Goal: Task Accomplishment & Management: Use online tool/utility

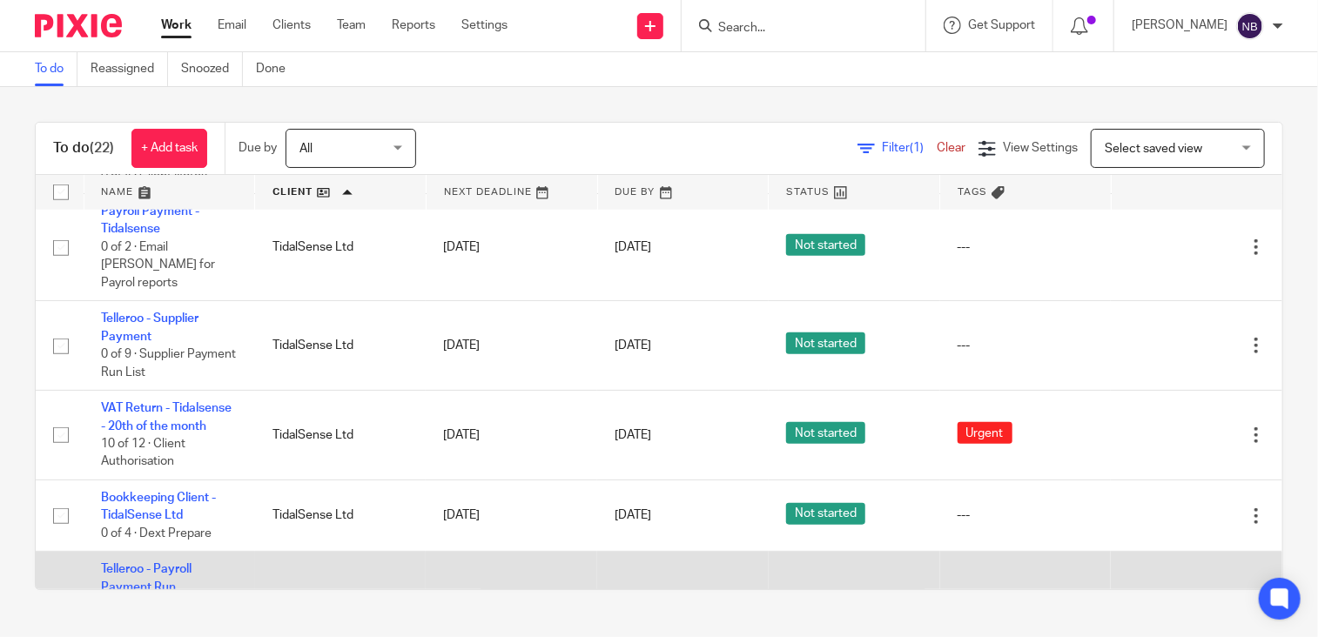
scroll to position [638, 0]
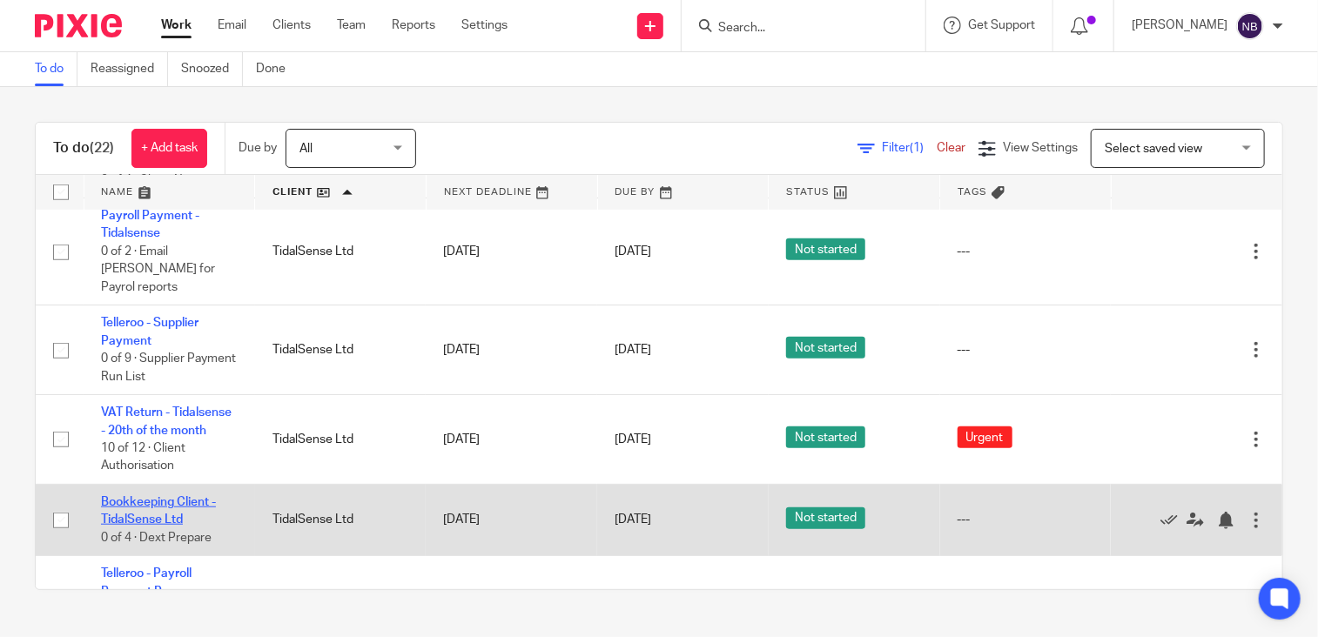
click at [170, 526] on link "Bookkeeping Client - TidalSense Ltd" at bounding box center [158, 511] width 115 height 30
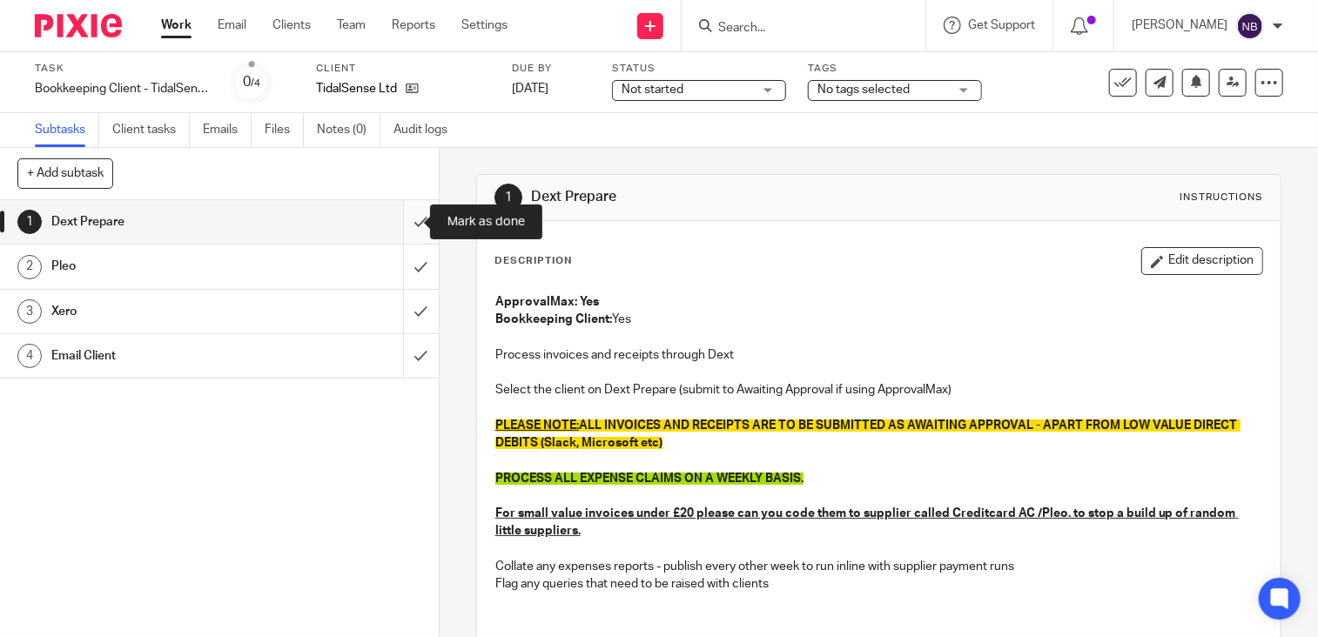
click at [405, 215] on input "submit" at bounding box center [219, 222] width 439 height 44
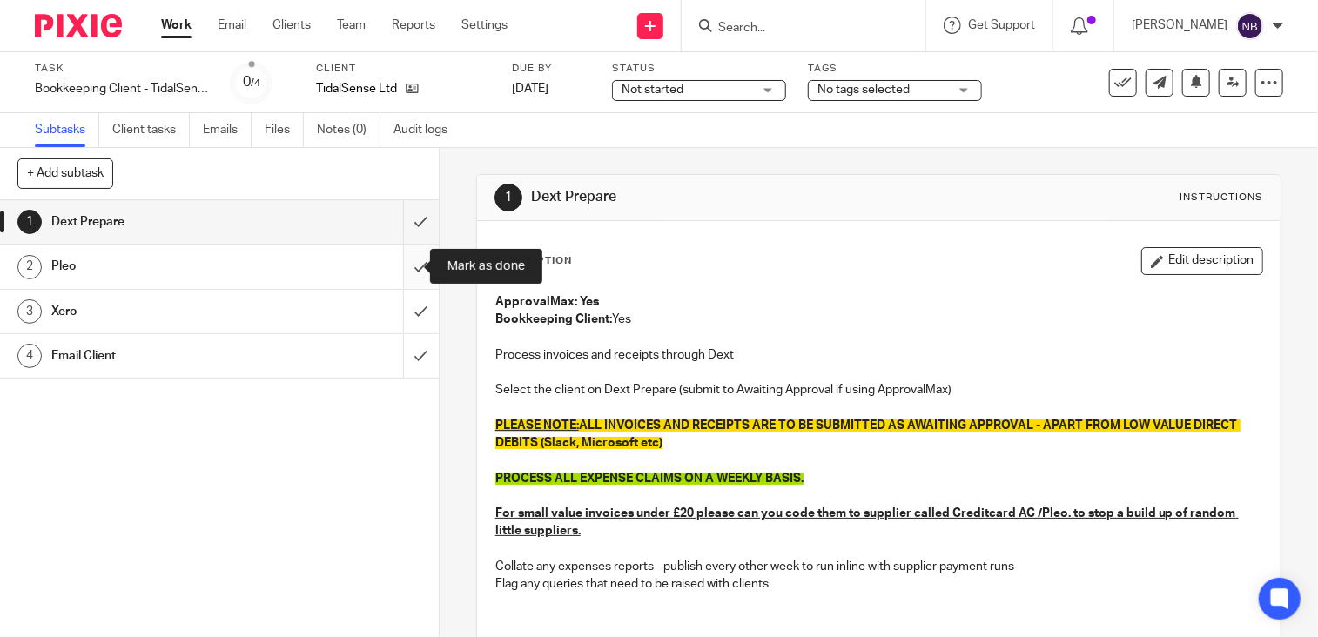
click at [397, 276] on input "submit" at bounding box center [219, 267] width 439 height 44
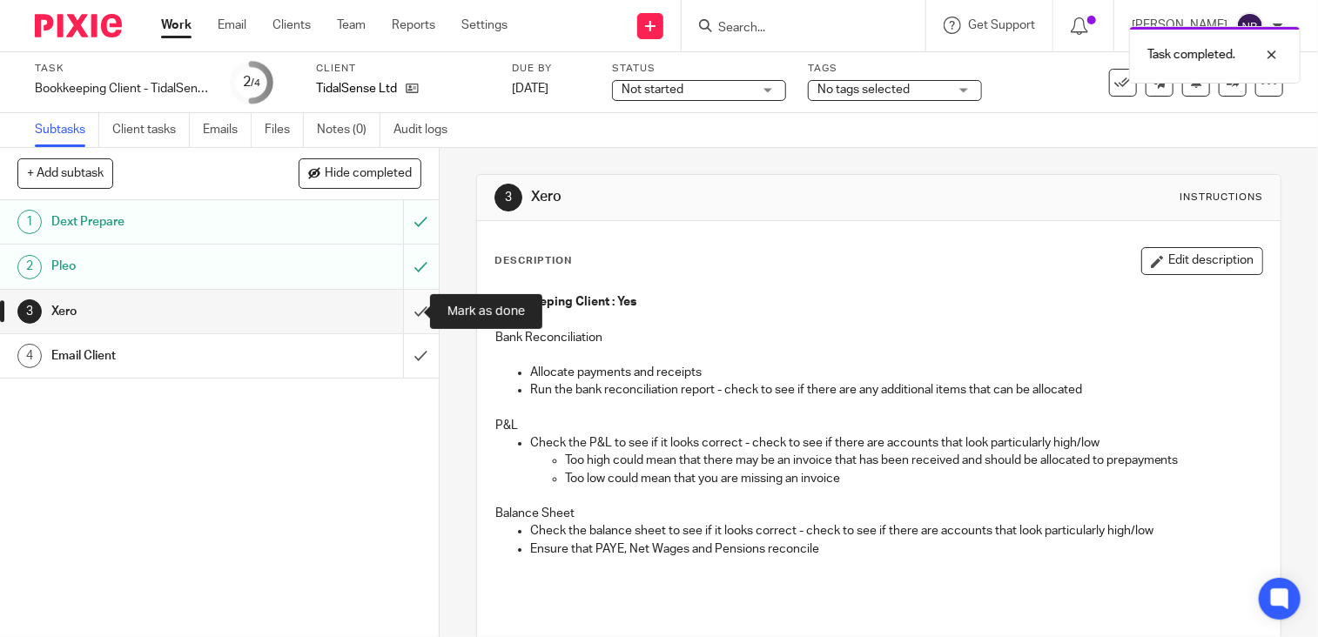
click at [404, 309] on input "submit" at bounding box center [219, 312] width 439 height 44
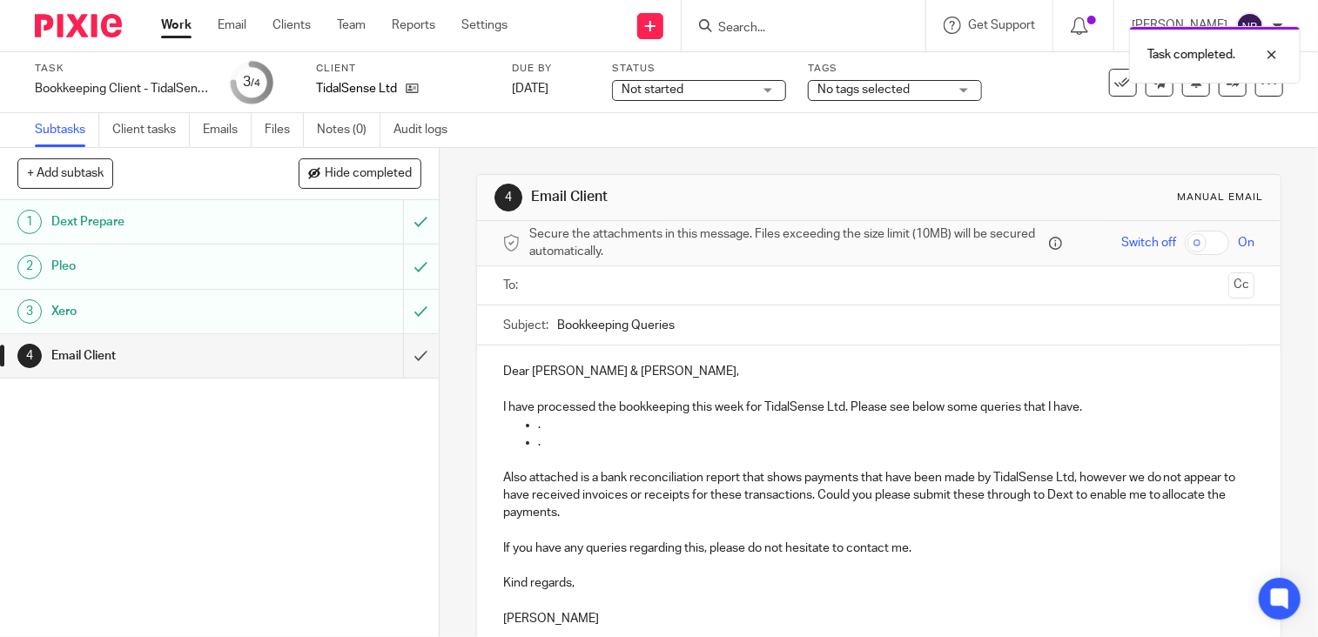
click at [541, 441] on p "." at bounding box center [896, 442] width 717 height 17
click at [531, 422] on ul "." at bounding box center [878, 424] width 751 height 17
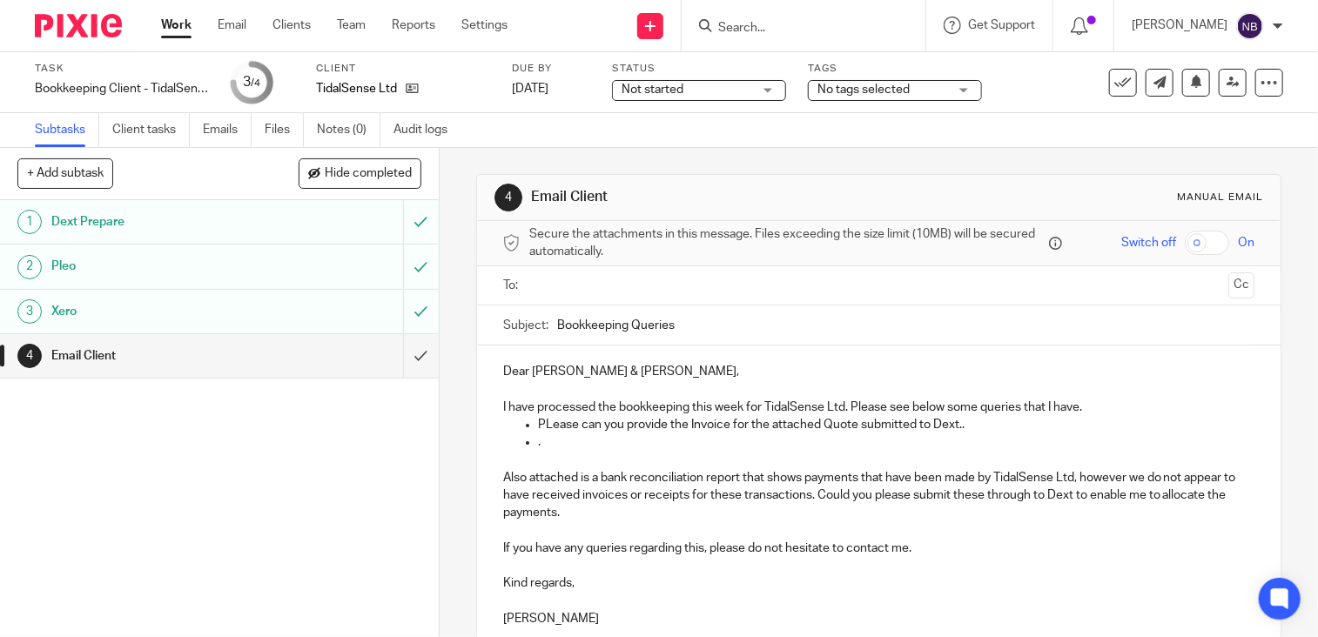
click at [550, 420] on p "PLease can you provide the Invoice for the attached Quote submitted to Dext.." at bounding box center [896, 424] width 717 height 17
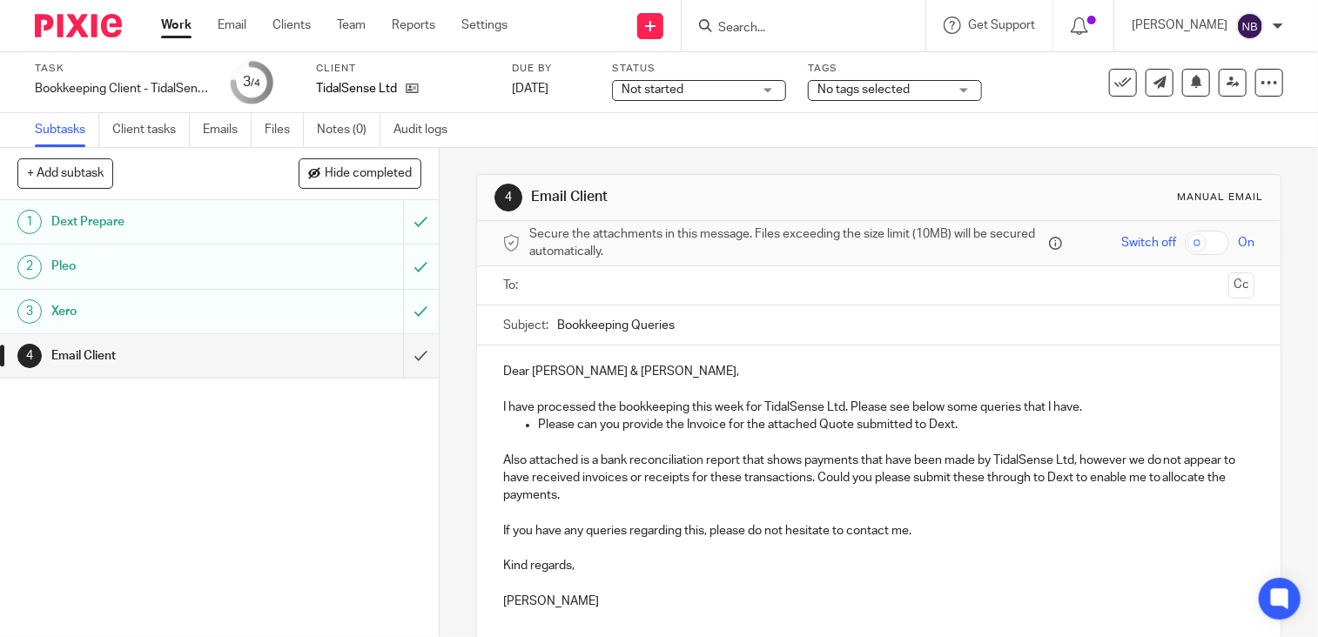
click at [823, 423] on p "Please can you provide the Invoice for the attached Quote submitted to Dext." at bounding box center [896, 424] width 717 height 17
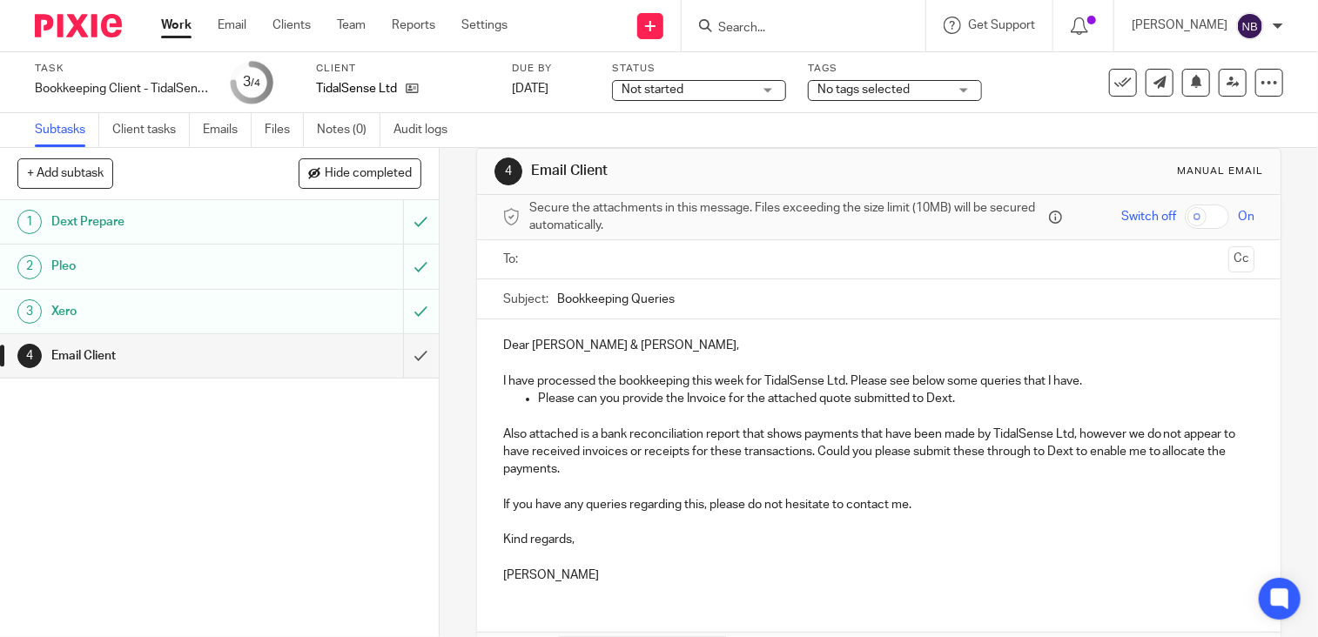
scroll to position [139, 0]
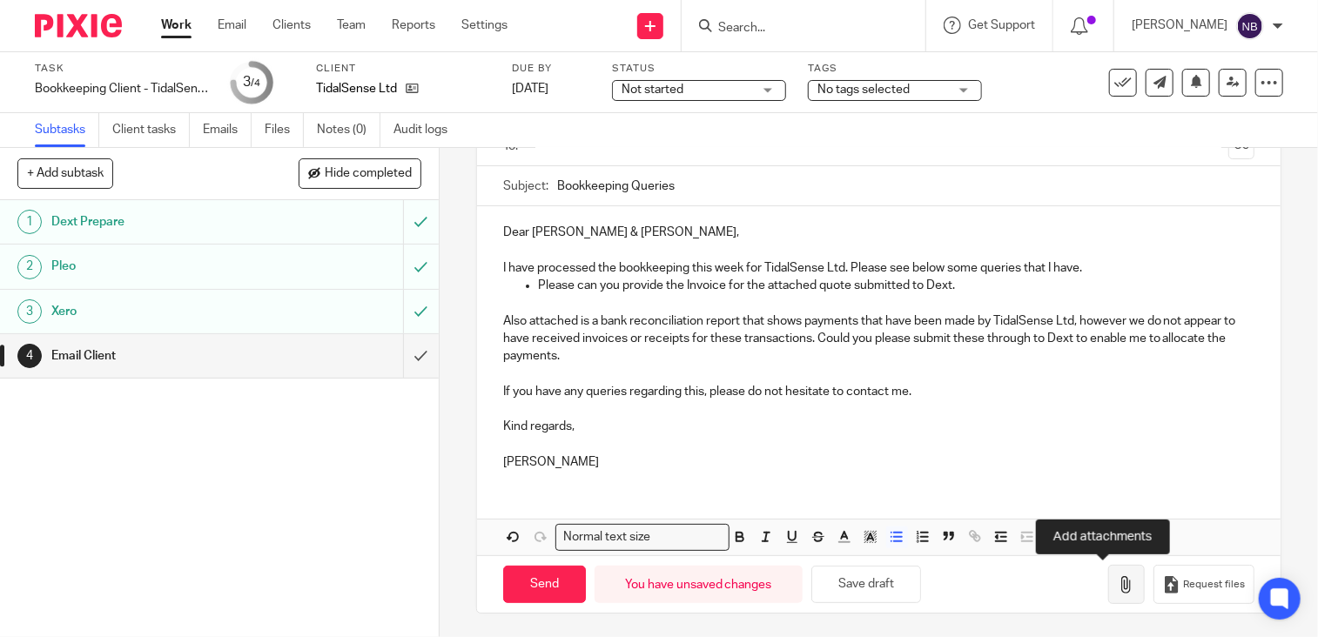
click at [1118, 582] on icon "button" at bounding box center [1126, 584] width 17 height 17
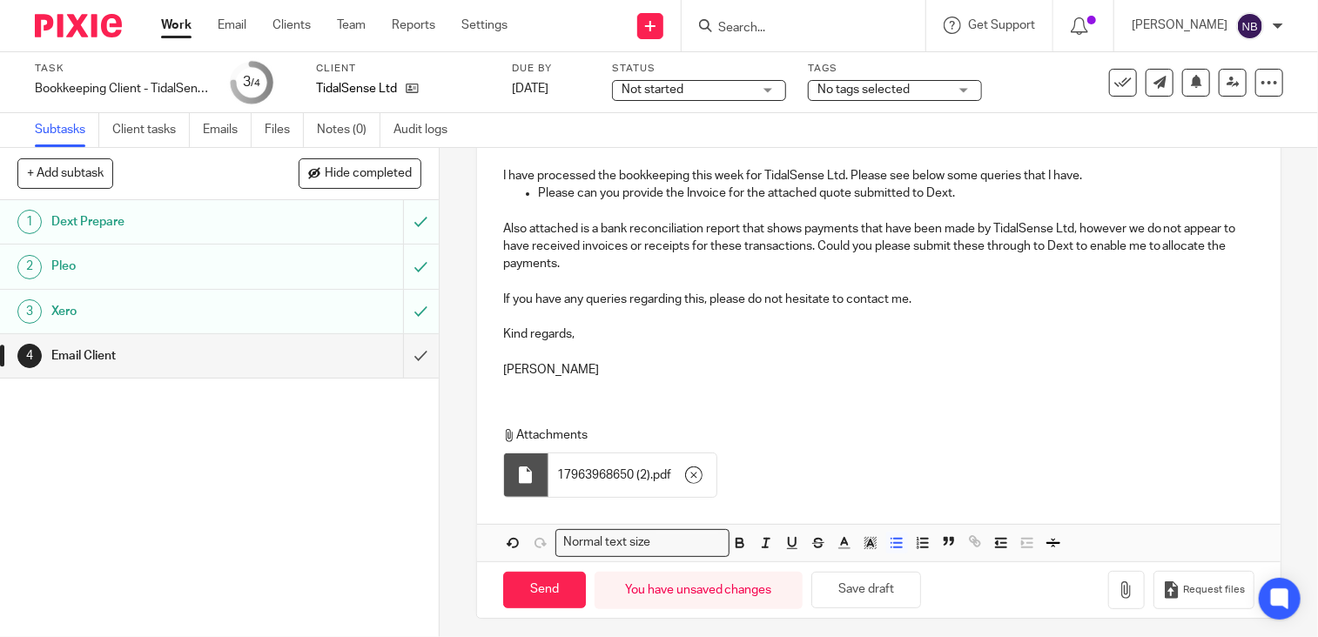
scroll to position [237, 0]
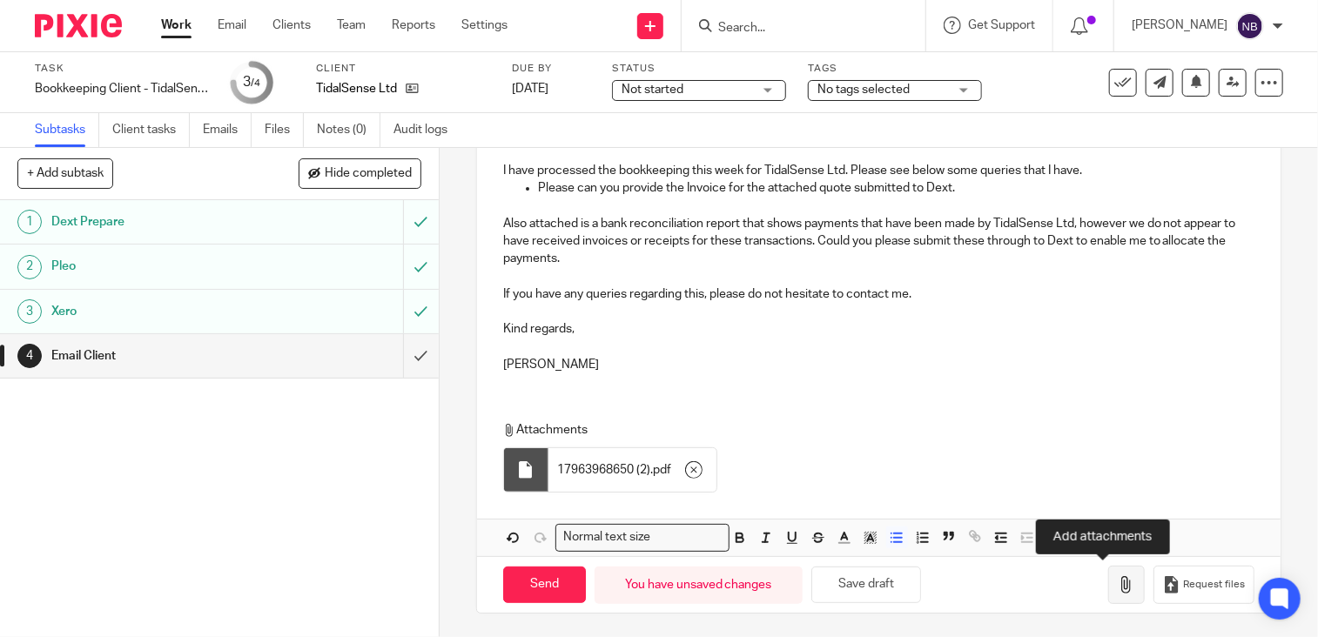
click at [1118, 583] on icon "button" at bounding box center [1126, 584] width 17 height 17
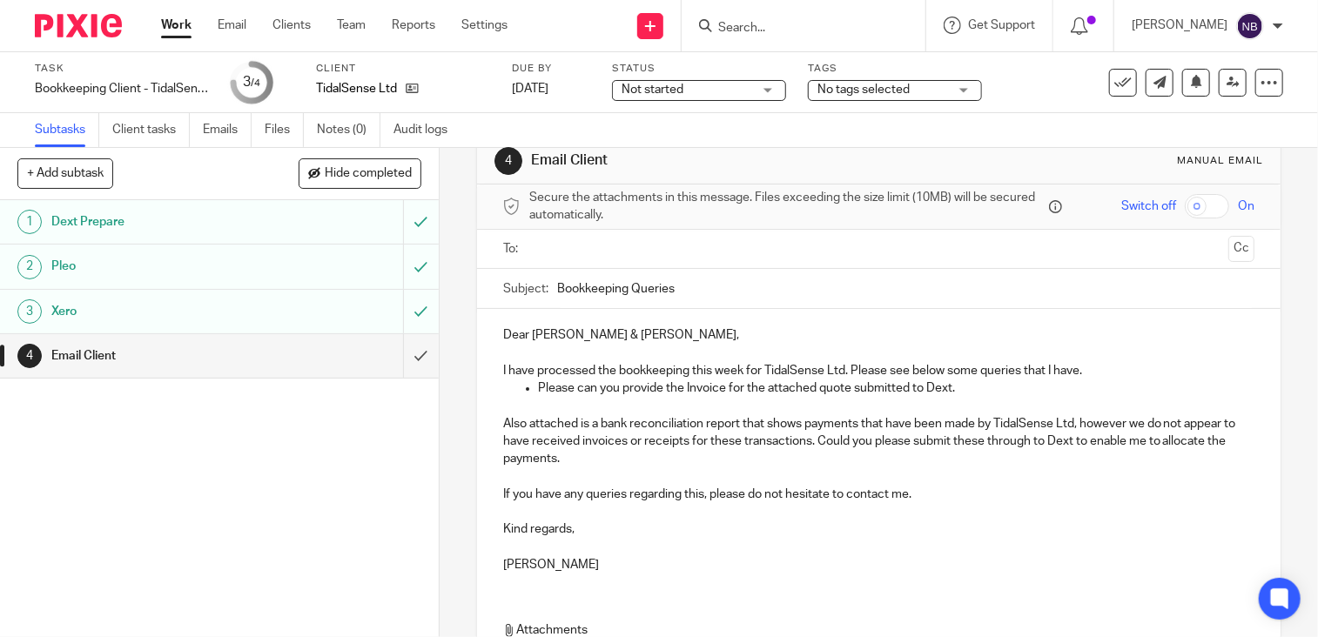
scroll to position [0, 0]
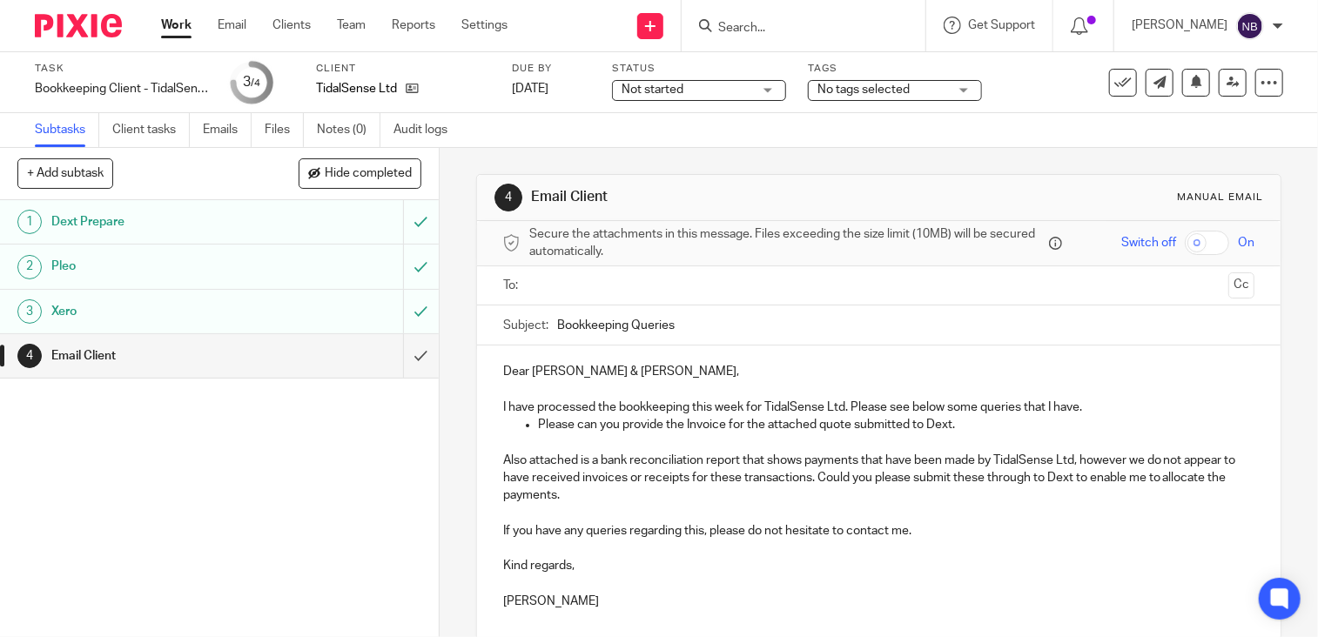
click at [608, 278] on input "text" at bounding box center [878, 286] width 686 height 20
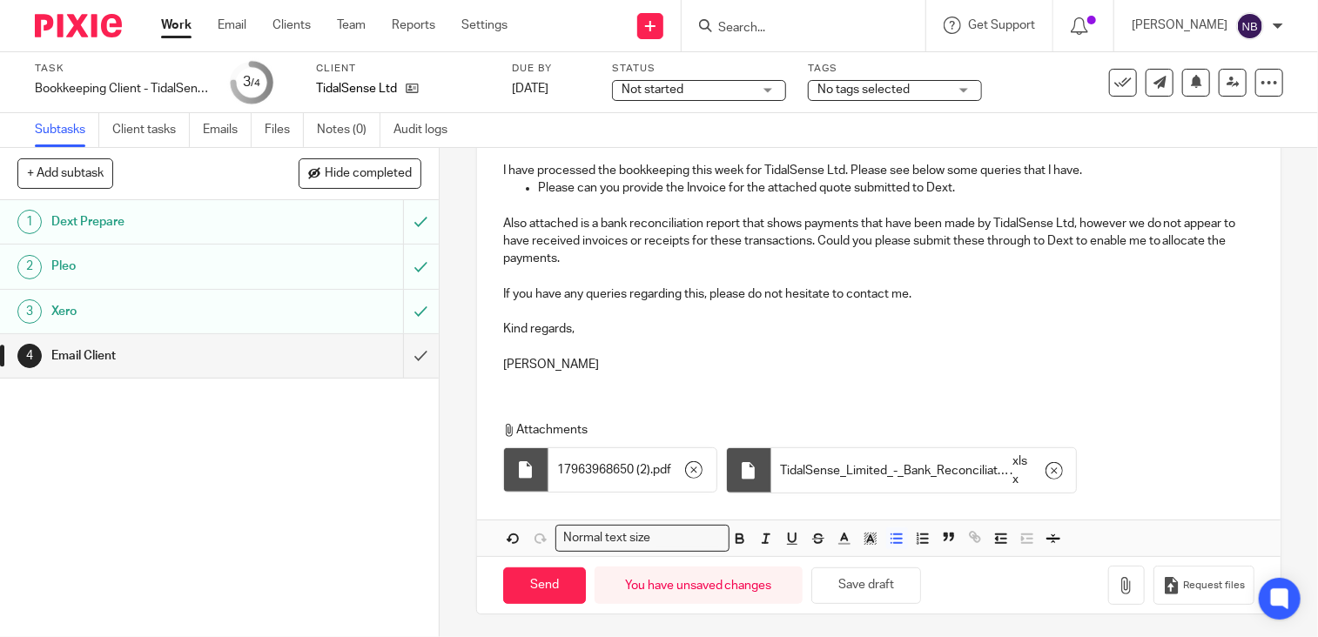
scroll to position [240, 0]
click at [522, 577] on input "Send" at bounding box center [544, 586] width 83 height 37
type input "Sent"
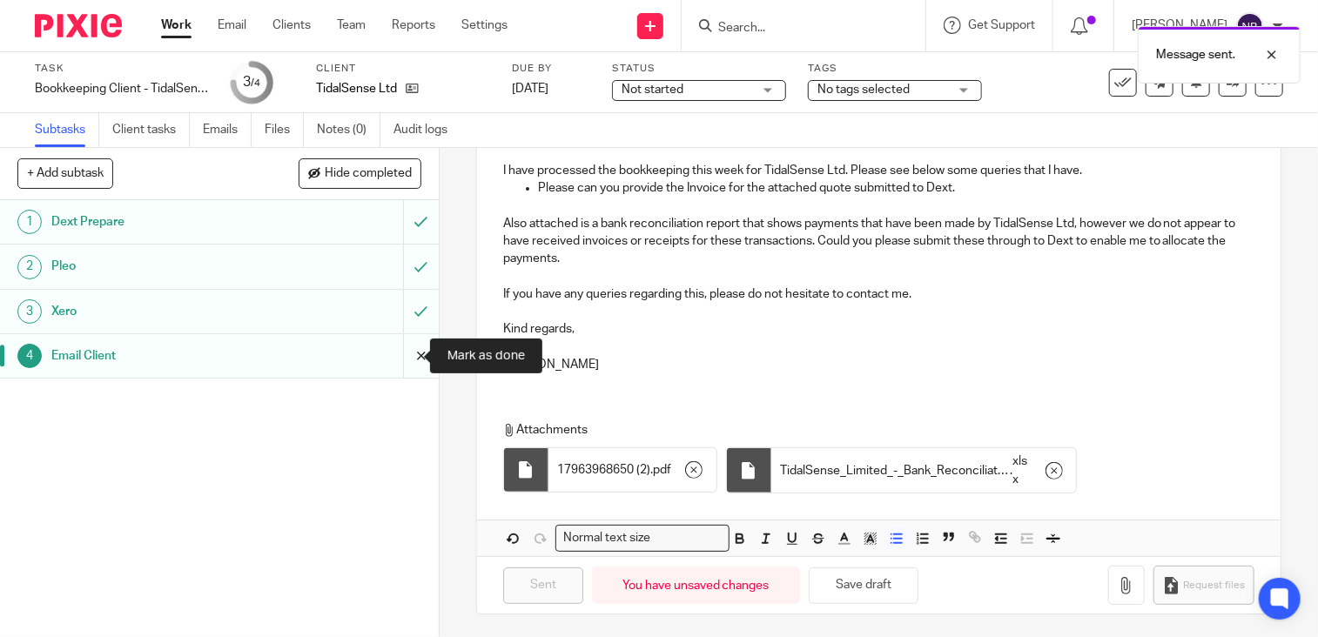
click at [407, 360] on input "submit" at bounding box center [219, 356] width 439 height 44
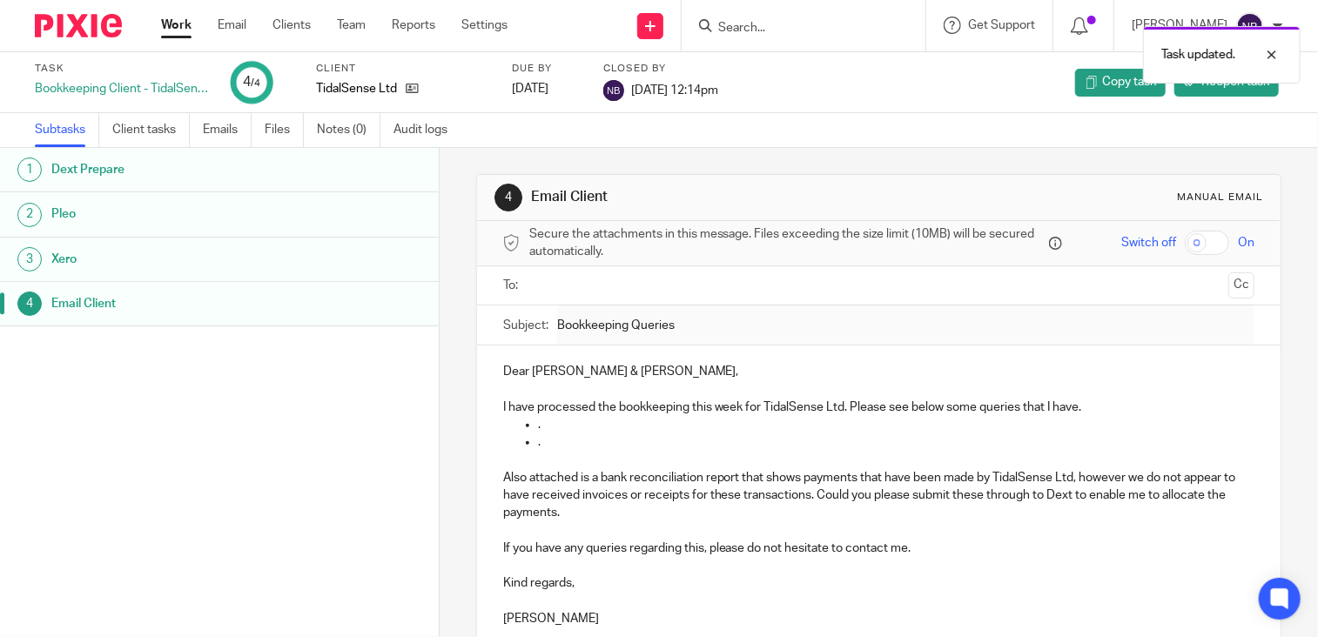
click at [172, 29] on link "Work" at bounding box center [176, 25] width 30 height 17
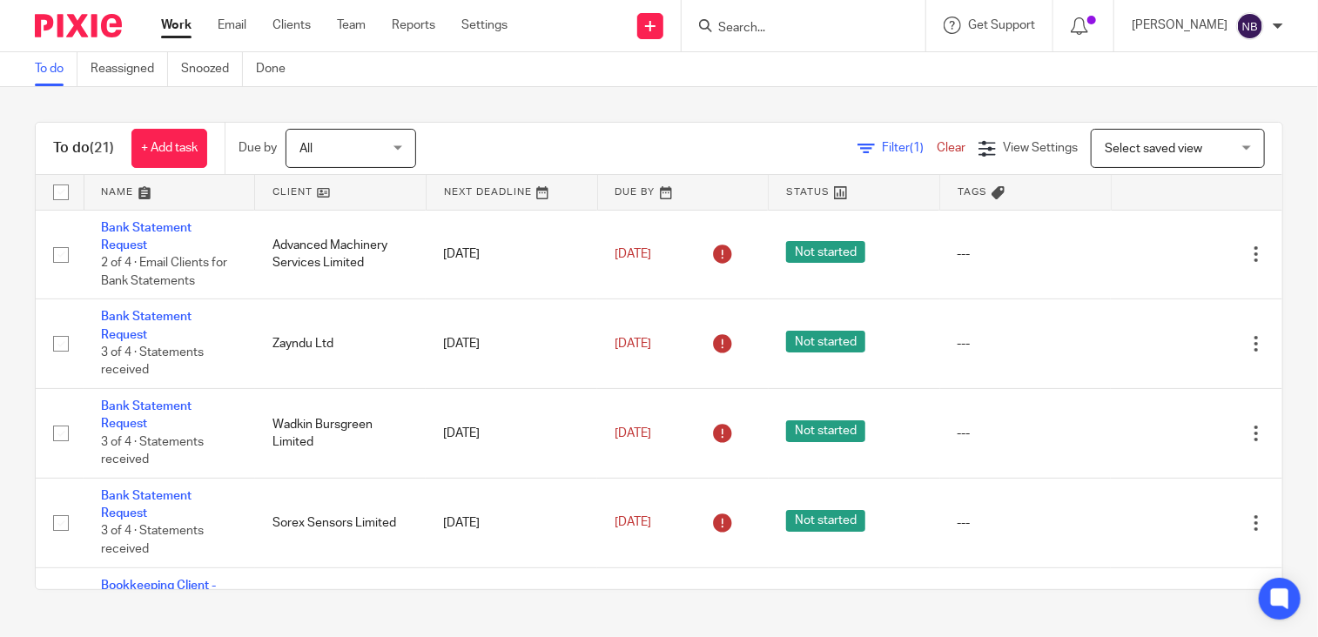
click at [277, 199] on link at bounding box center [340, 192] width 171 height 35
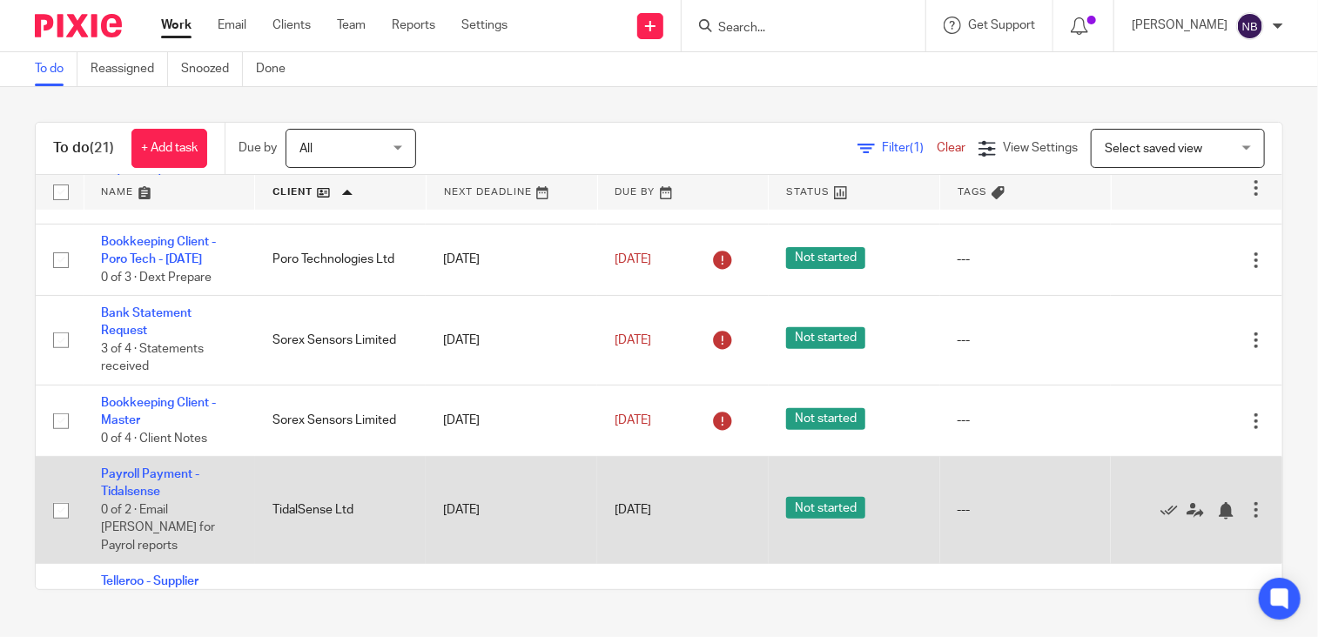
scroll to position [380, 0]
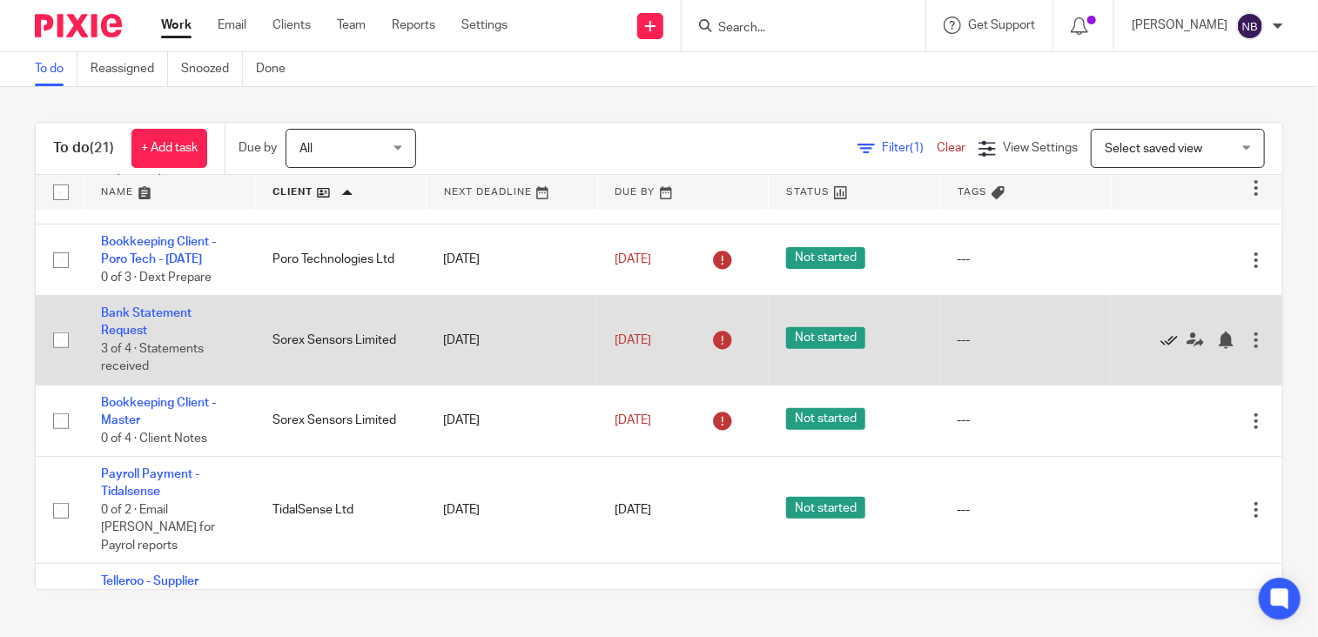
click at [1161, 349] on icon at bounding box center [1169, 340] width 17 height 17
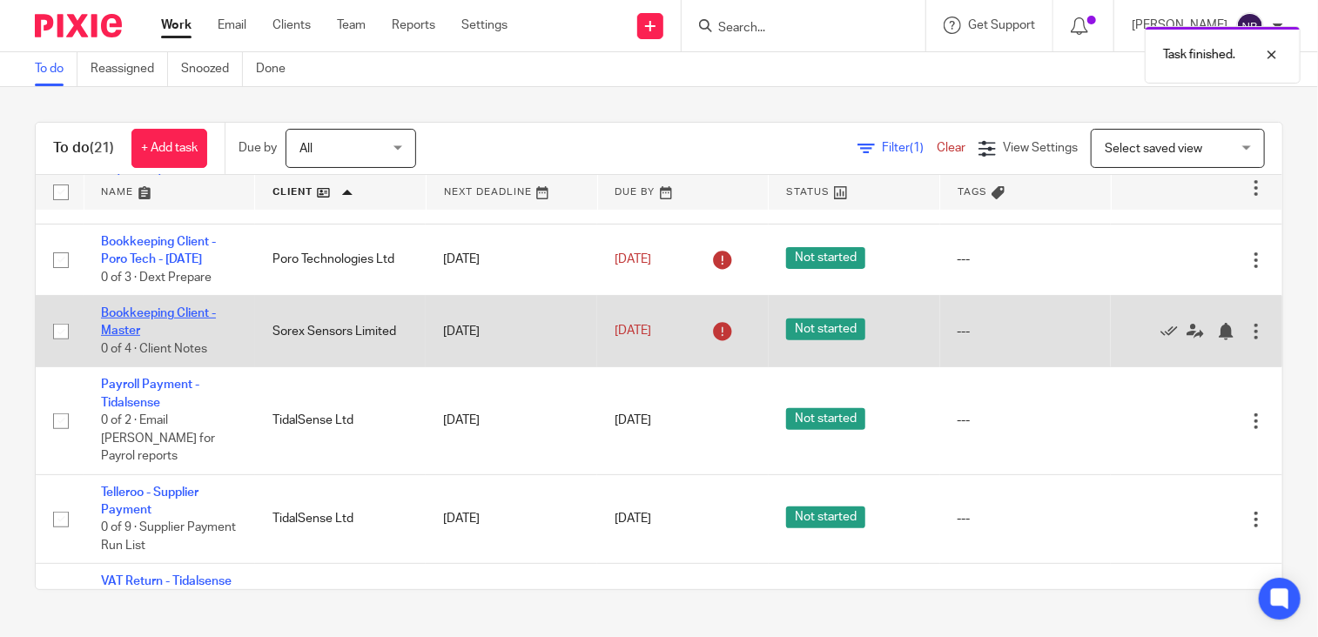
click at [108, 331] on link "Bookkeeping Client - Master" at bounding box center [158, 322] width 115 height 30
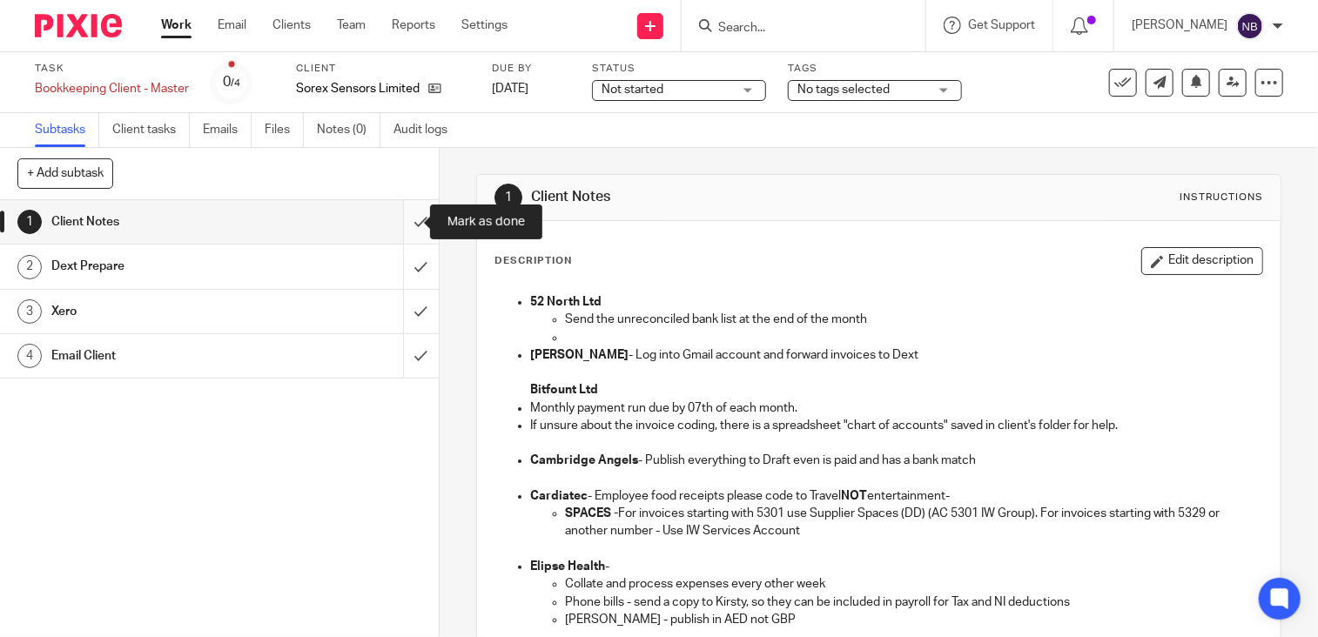
click at [410, 222] on input "submit" at bounding box center [219, 222] width 439 height 44
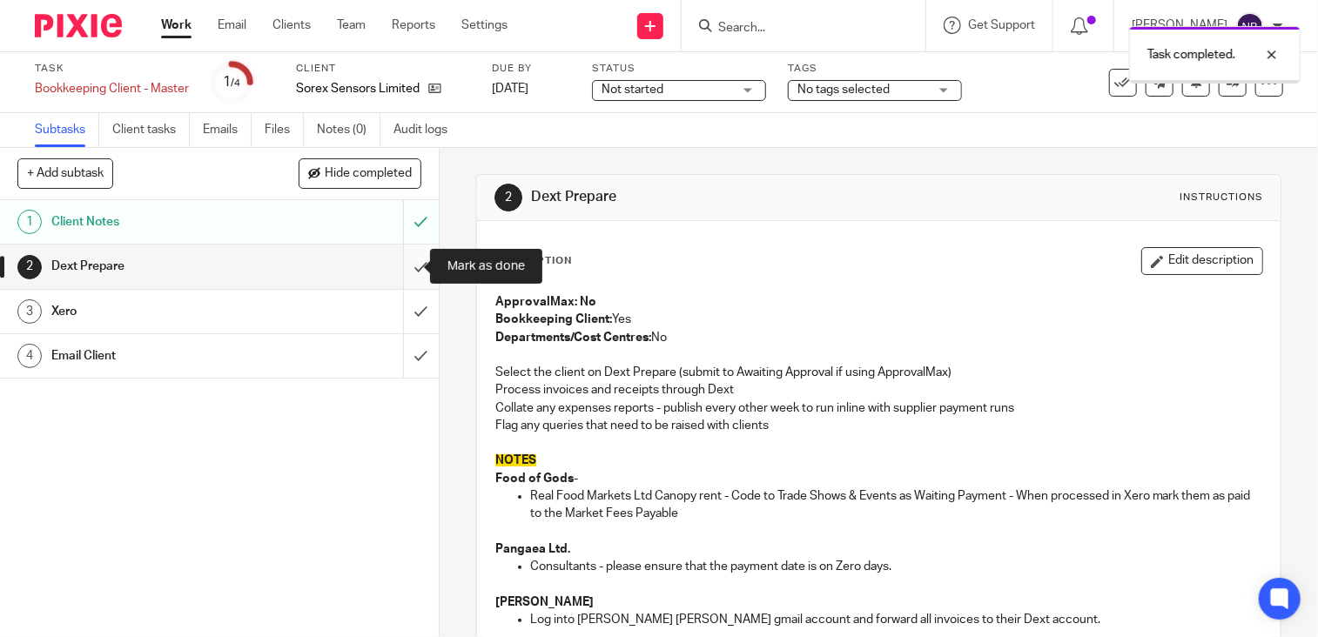
click at [407, 266] on input "submit" at bounding box center [219, 267] width 439 height 44
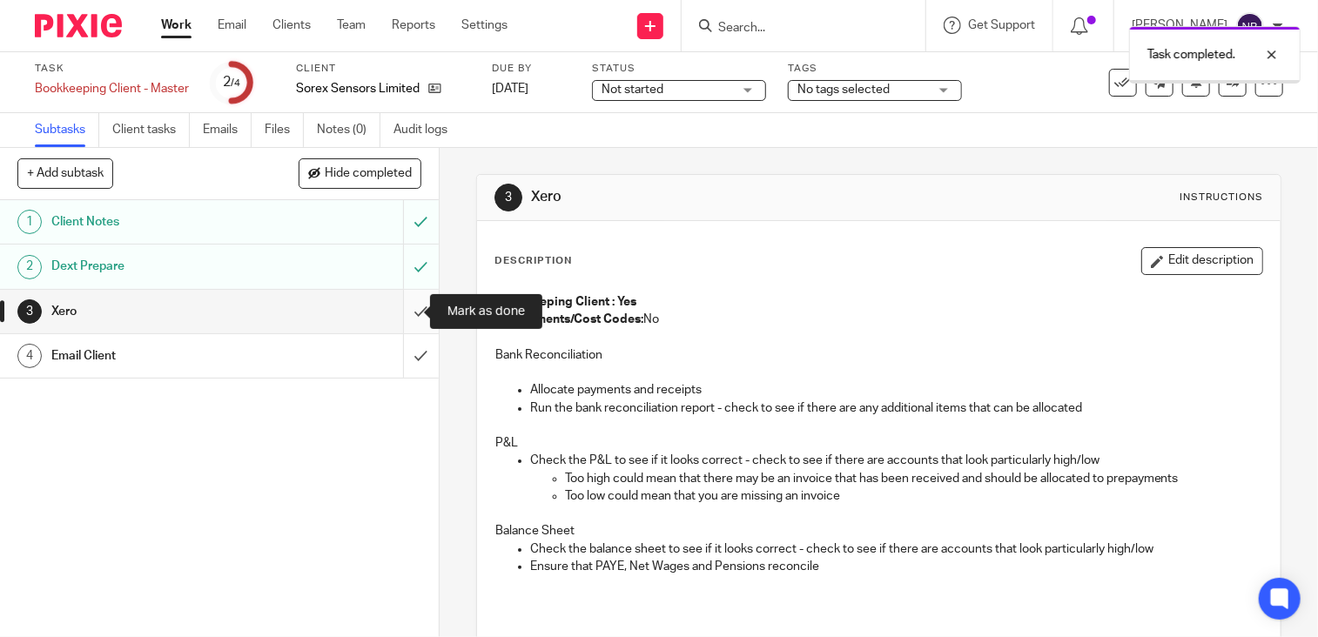
click at [404, 313] on input "submit" at bounding box center [219, 312] width 439 height 44
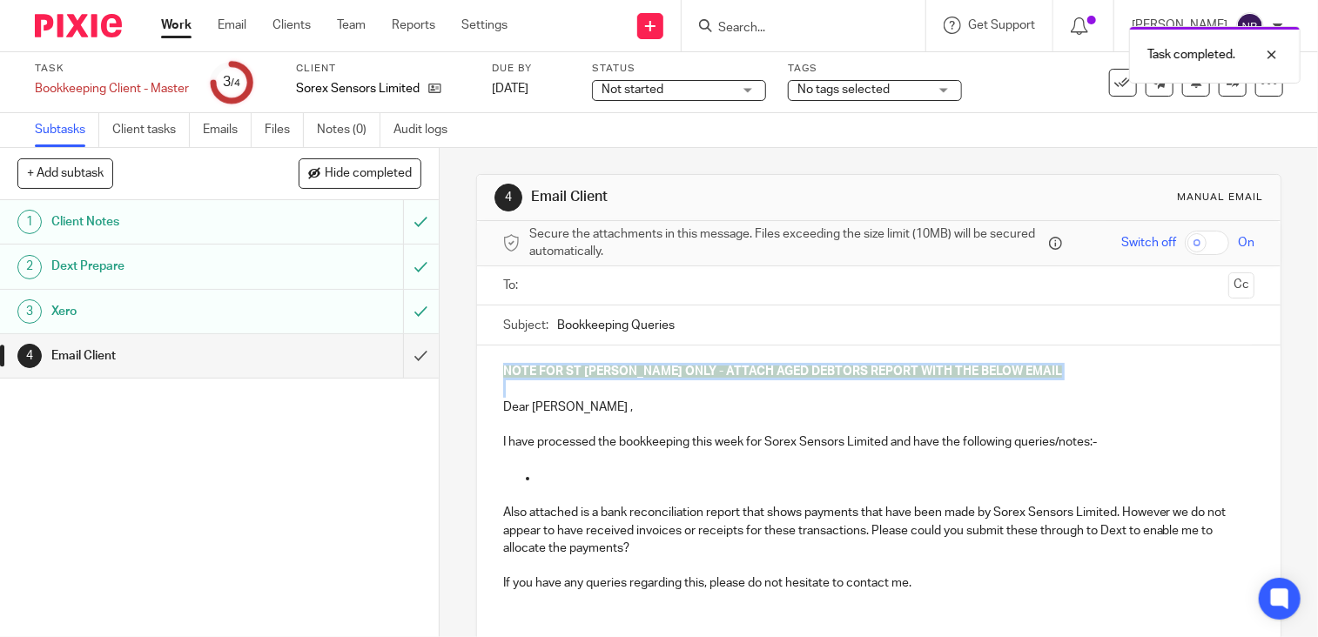
drag, startPoint x: 500, startPoint y: 392, endPoint x: 488, endPoint y: 368, distance: 26.5
click at [488, 368] on div "NOTE FOR ST [PERSON_NAME] ONLY - ATTACH AGED DEBTORS REPORT WITH THE BELOW EMAI…" at bounding box center [879, 485] width 804 height 278
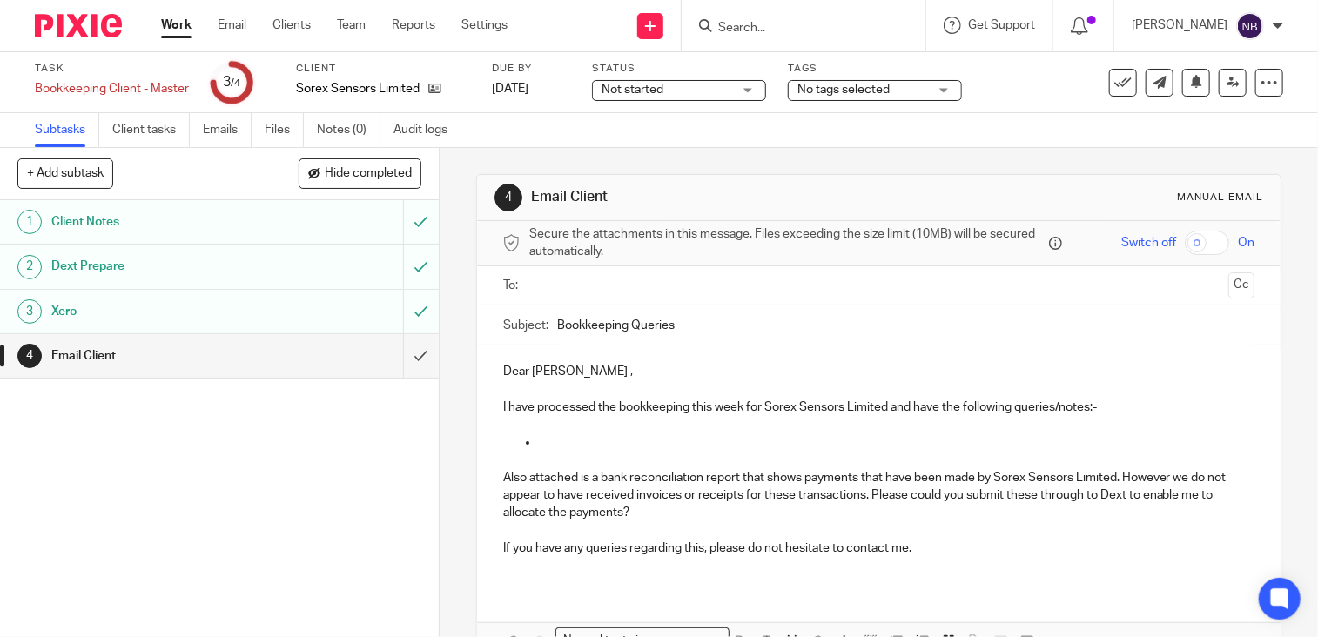
click at [504, 476] on p "Also attached is a bank reconciliation report that shows payments that have bee…" at bounding box center [878, 495] width 751 height 53
drag, startPoint x: 554, startPoint y: 441, endPoint x: 906, endPoint y: 407, distance: 354.3
click at [906, 407] on div "Dear [PERSON_NAME] , I have processed the bookkeeping this week for Sorex Senso…" at bounding box center [879, 467] width 804 height 242
click at [538, 441] on p at bounding box center [896, 442] width 717 height 17
drag, startPoint x: 536, startPoint y: 441, endPoint x: 888, endPoint y: 405, distance: 353.6
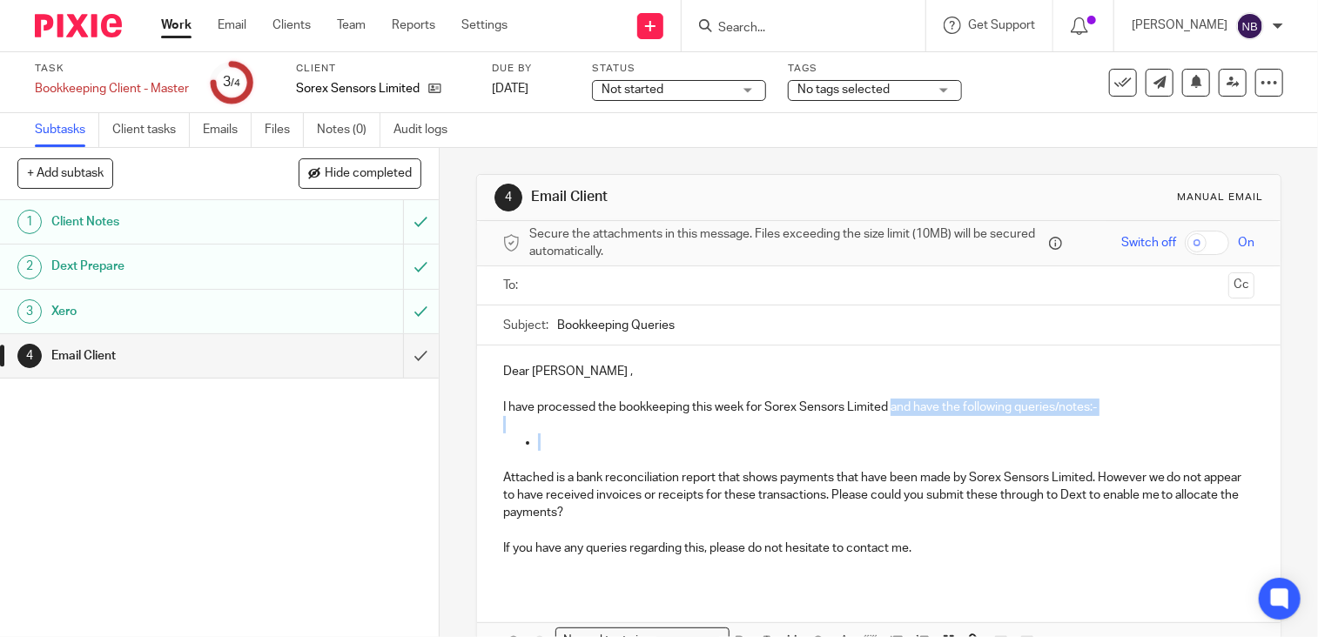
click at [888, 405] on div "Dear [PERSON_NAME] , I have processed the bookkeeping this week for Sorex Senso…" at bounding box center [879, 467] width 804 height 242
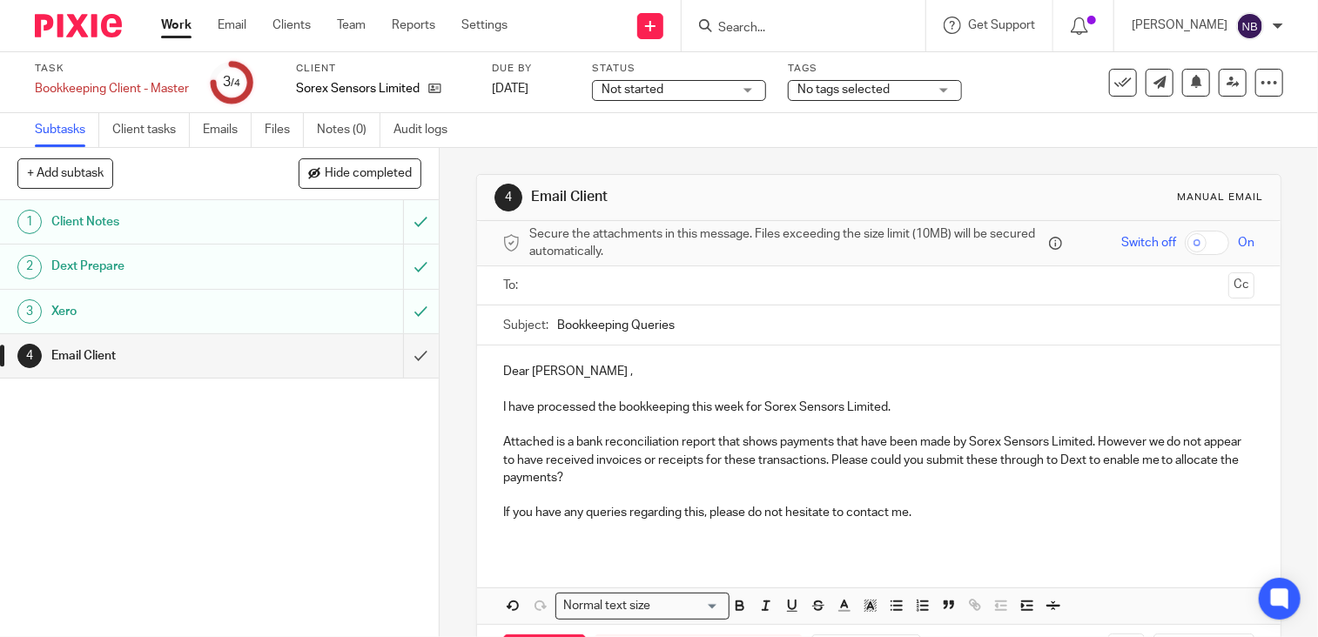
click at [738, 289] on input "text" at bounding box center [878, 286] width 686 height 20
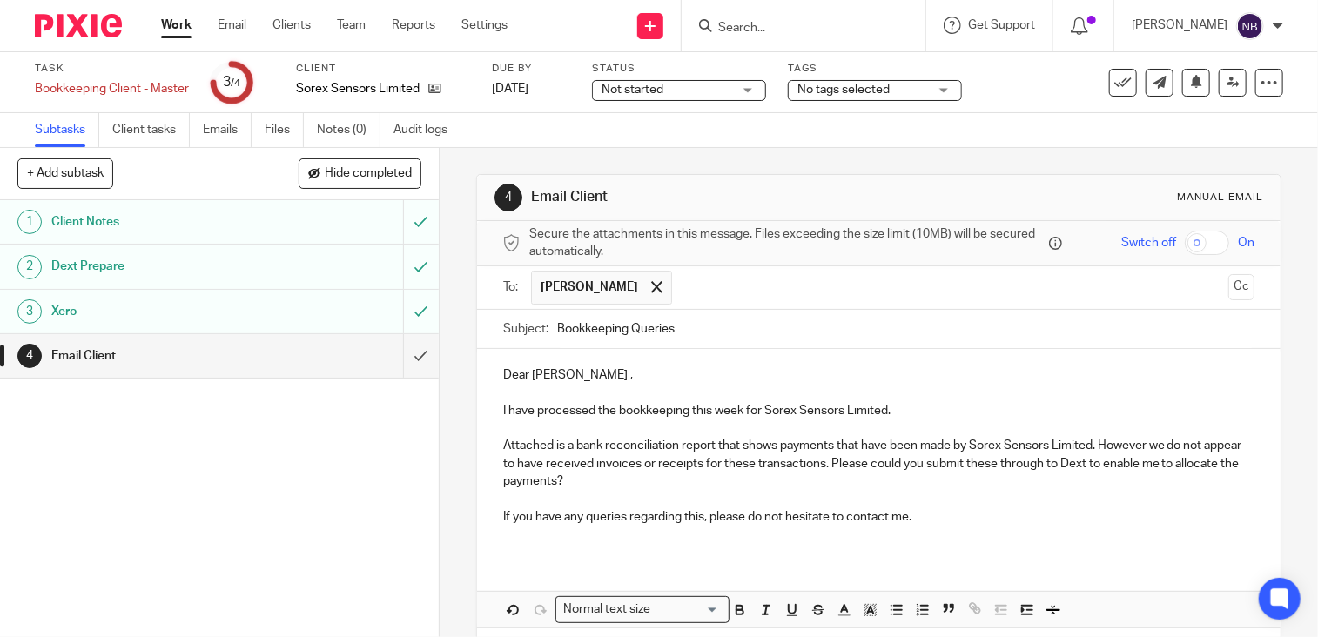
scroll to position [72, 0]
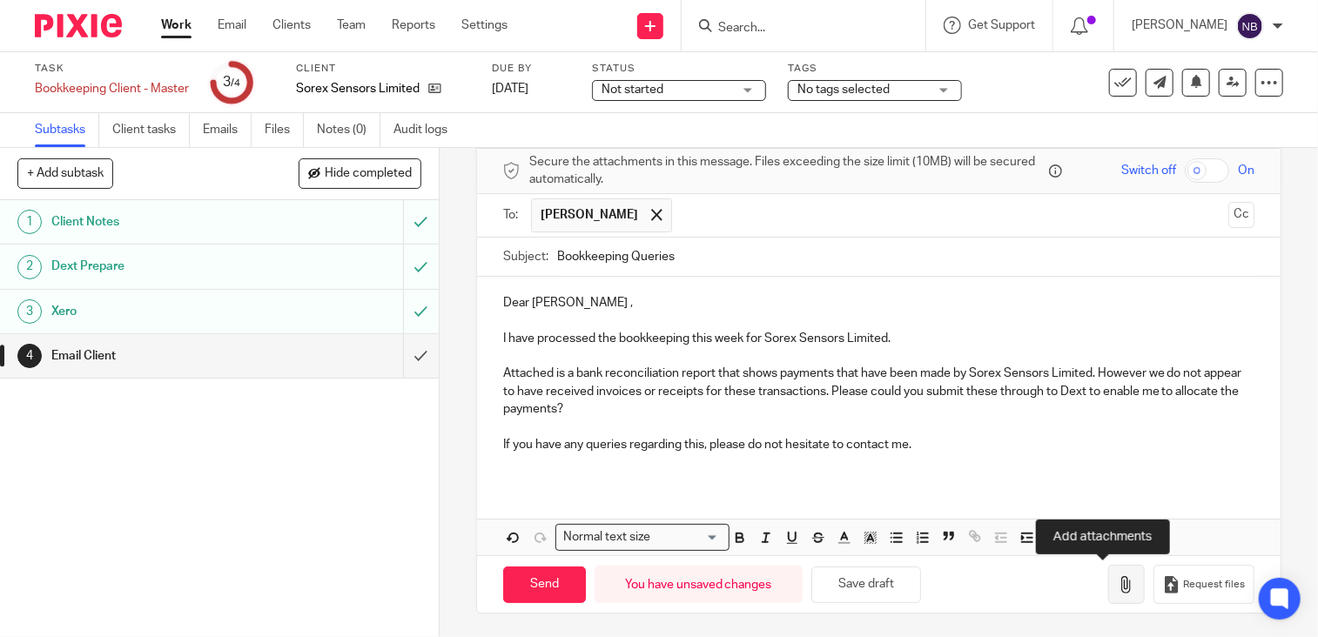
click at [1118, 584] on icon "button" at bounding box center [1126, 584] width 17 height 17
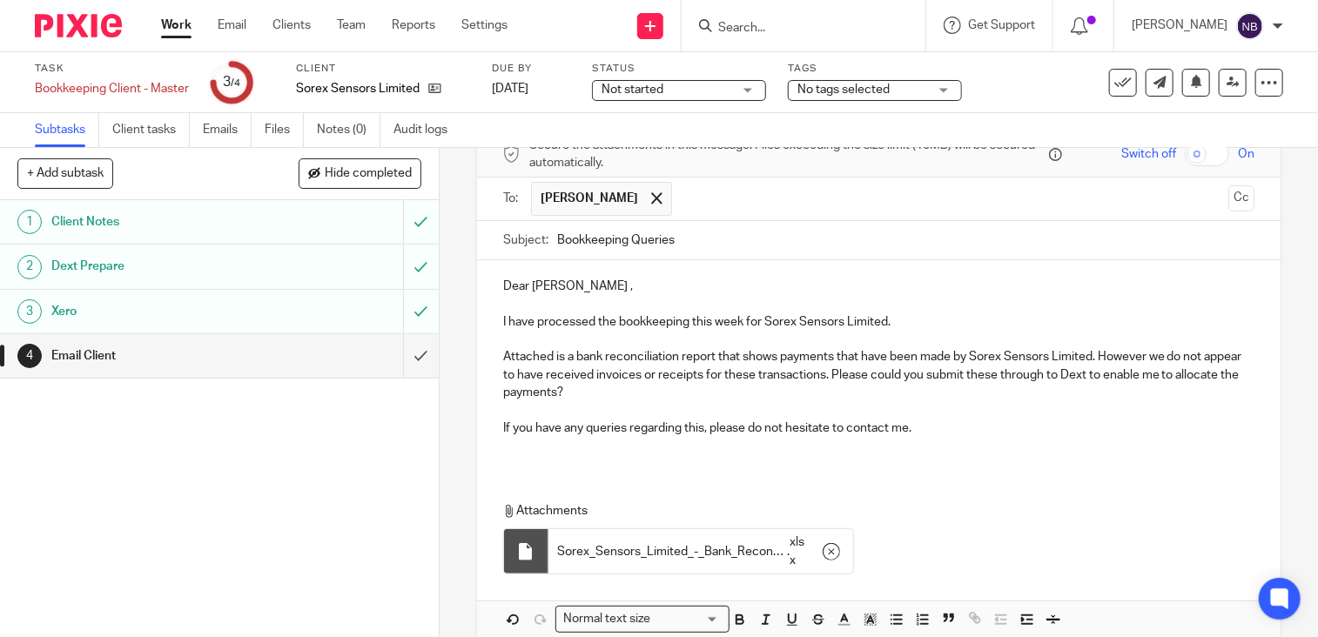
scroll to position [171, 0]
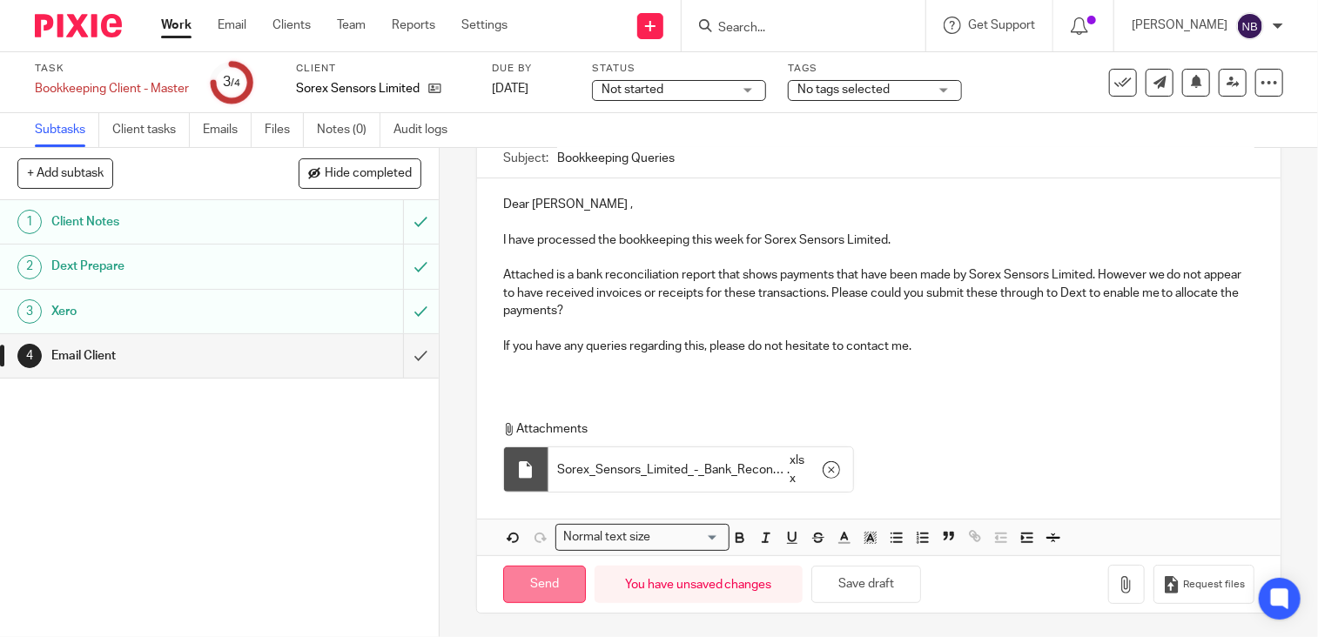
click at [533, 581] on input "Send" at bounding box center [544, 584] width 83 height 37
type input "Sent"
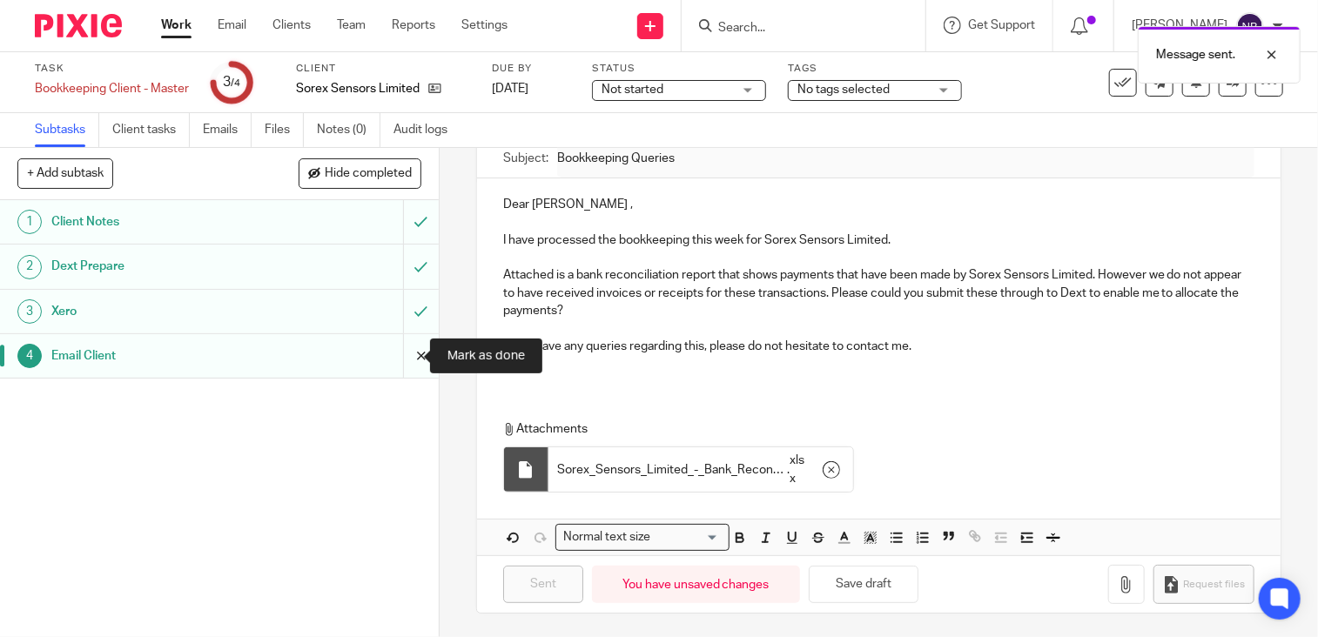
click at [403, 350] on input "submit" at bounding box center [219, 356] width 439 height 44
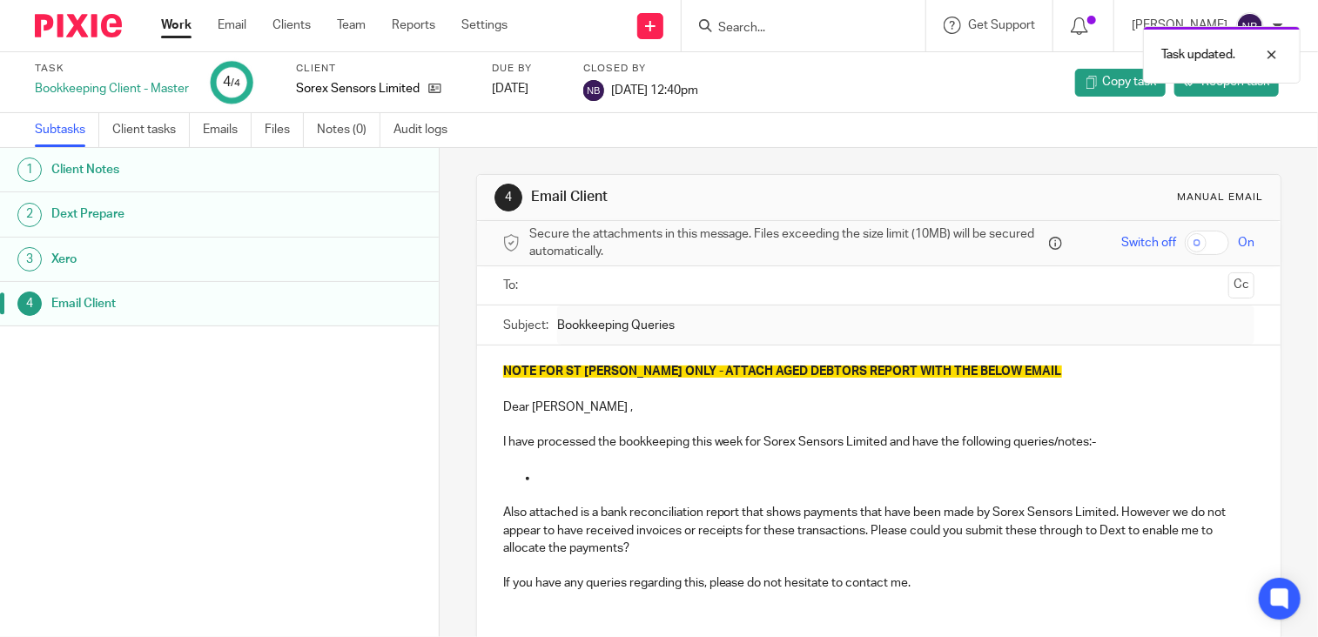
click at [182, 30] on link "Work" at bounding box center [176, 25] width 30 height 17
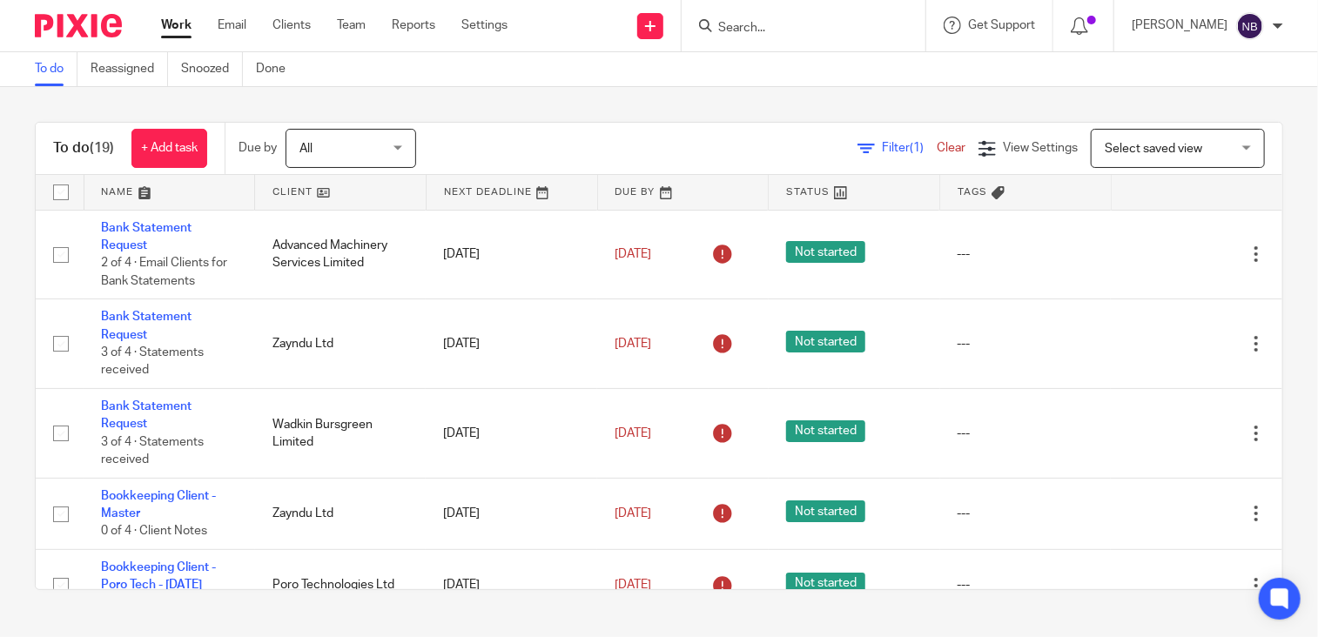
click at [293, 185] on link at bounding box center [340, 192] width 171 height 35
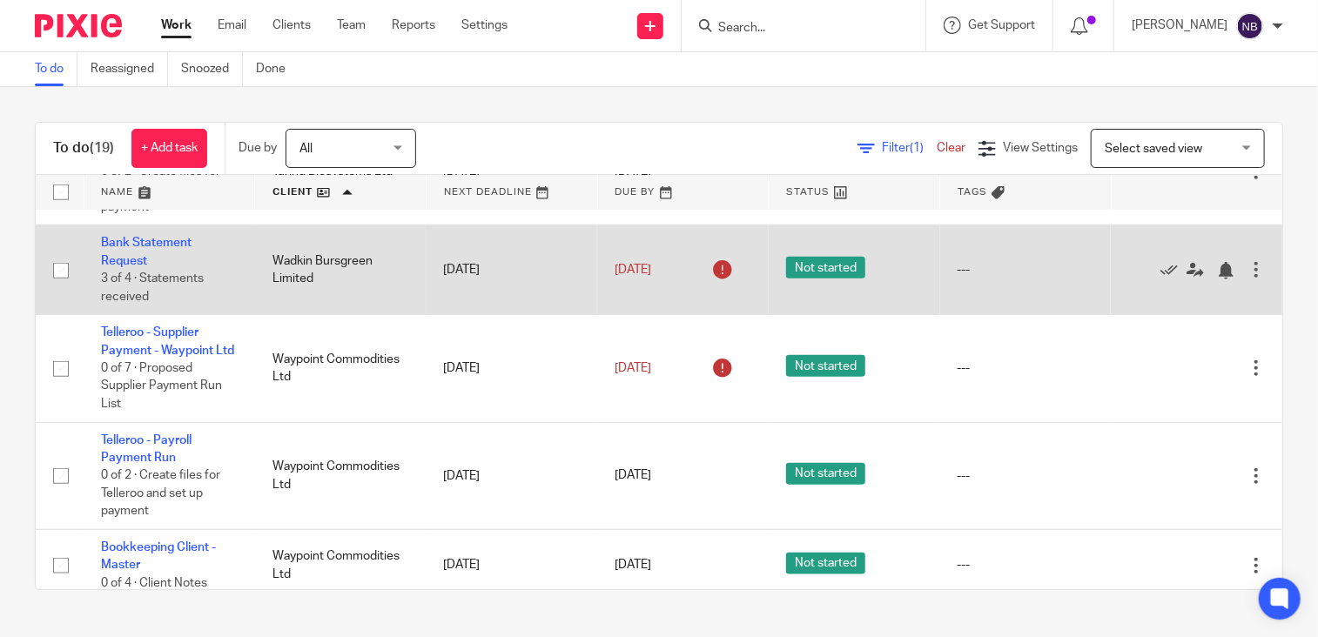
scroll to position [871, 0]
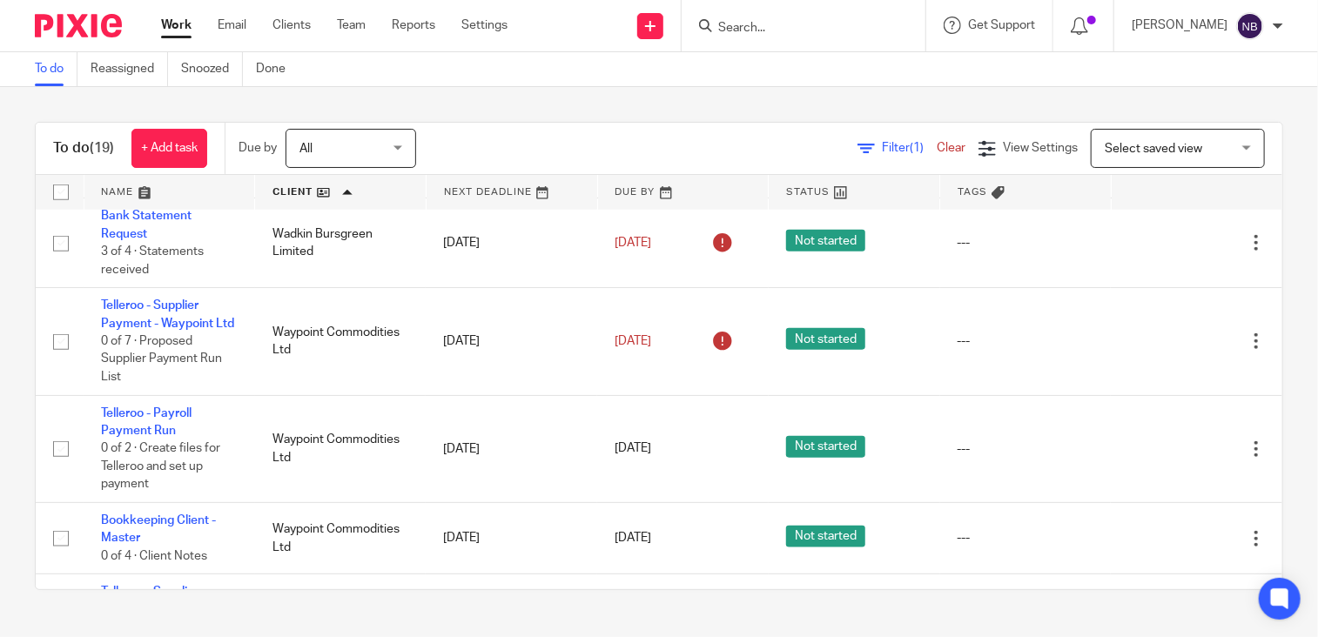
click at [296, 188] on link at bounding box center [340, 192] width 171 height 35
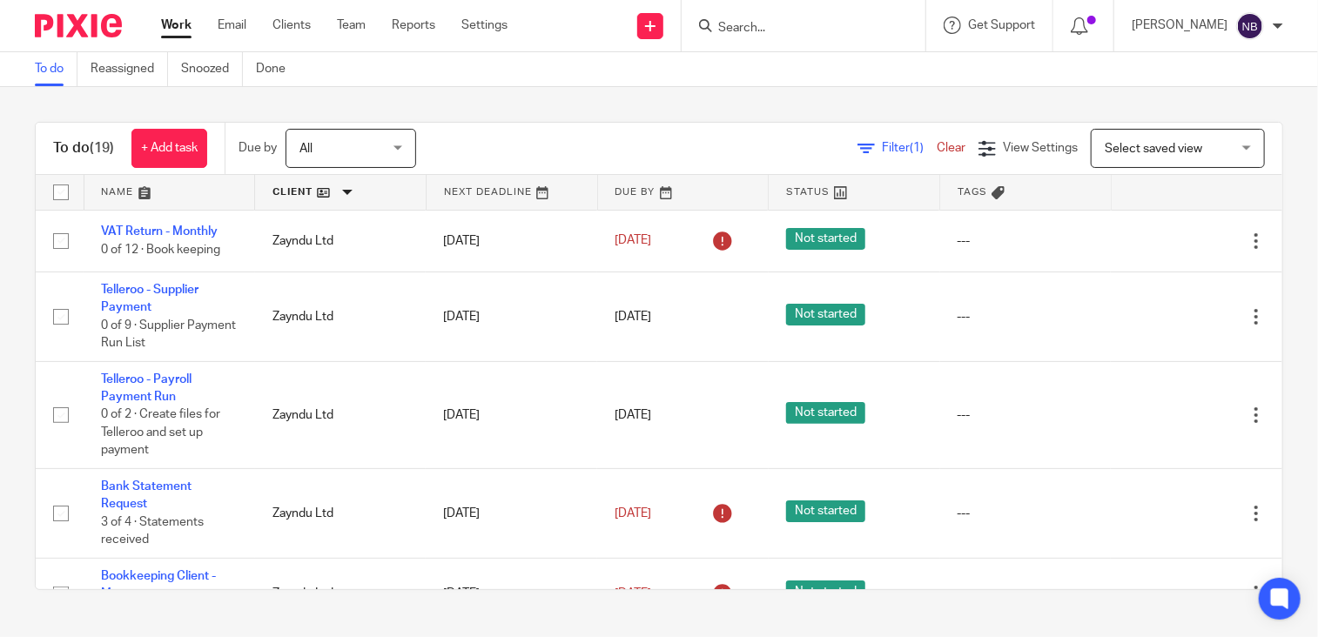
click at [292, 187] on link at bounding box center [340, 192] width 171 height 35
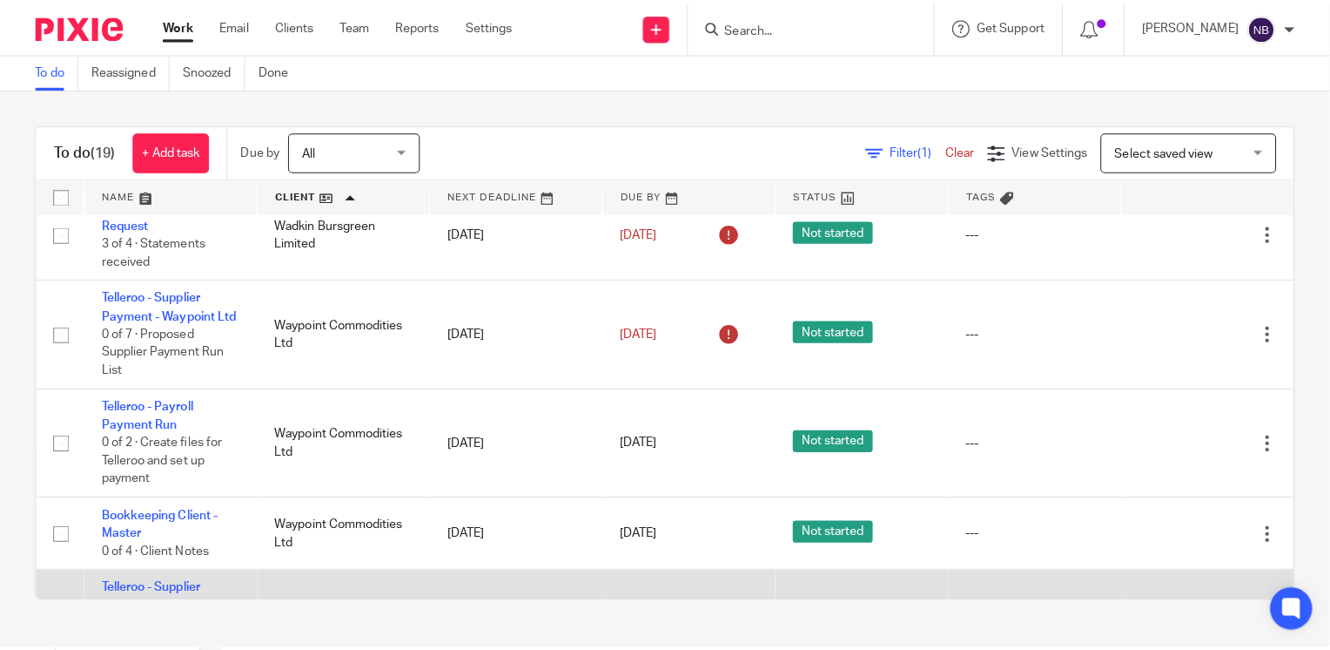
scroll to position [885, 0]
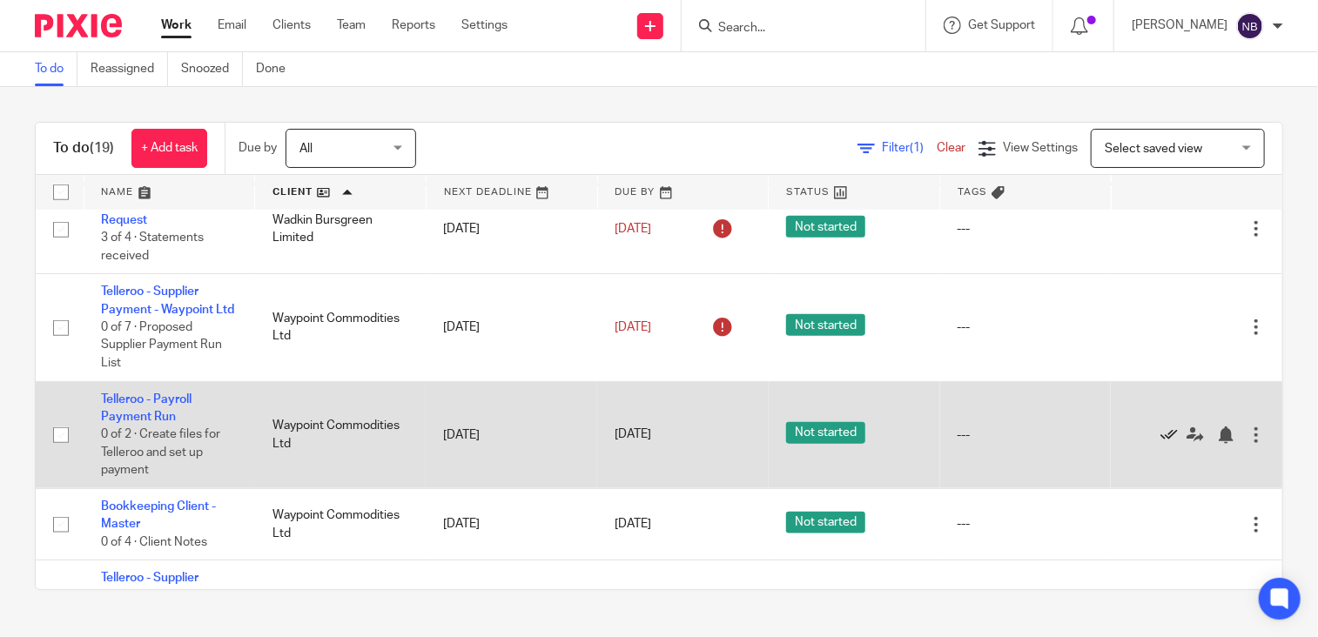
click at [1161, 444] on icon at bounding box center [1169, 435] width 17 height 17
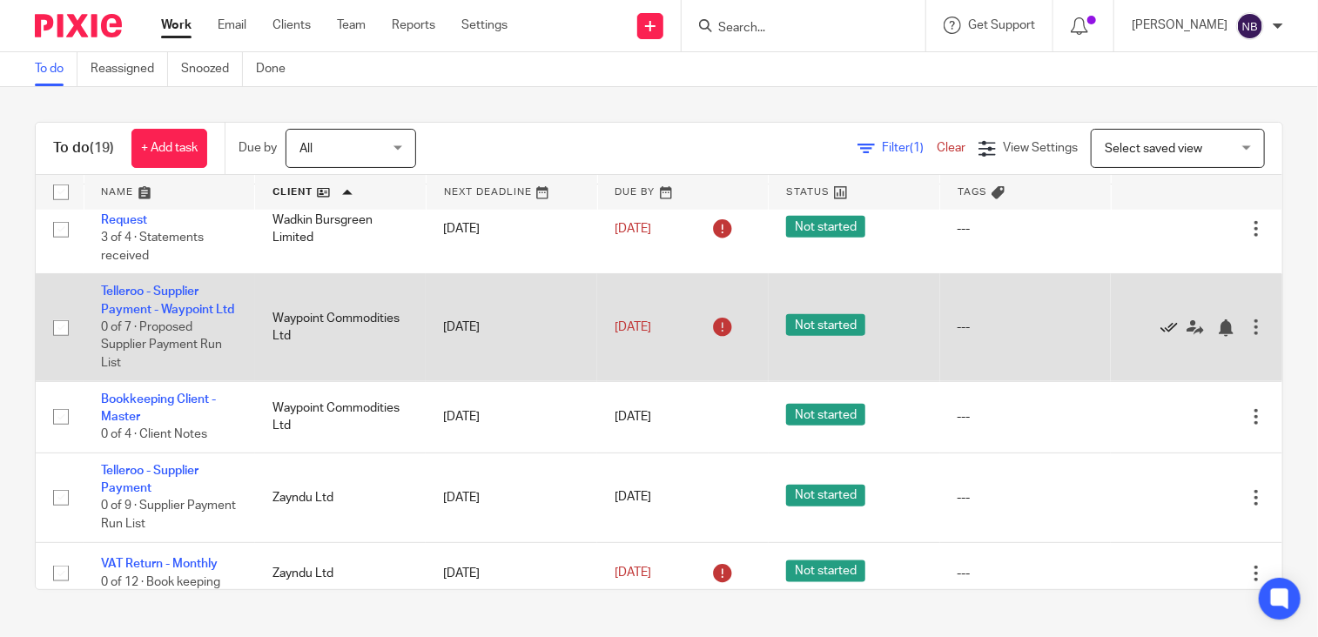
click at [1161, 337] on icon at bounding box center [1169, 328] width 17 height 17
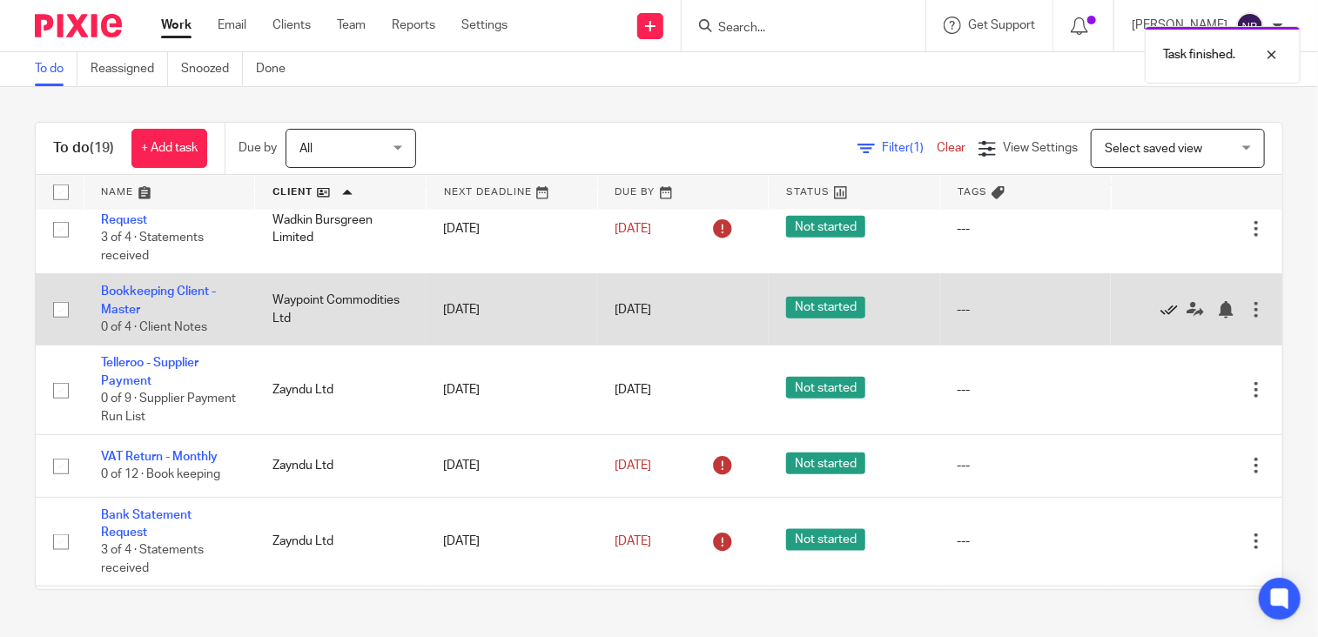
click at [1161, 319] on icon at bounding box center [1169, 309] width 17 height 17
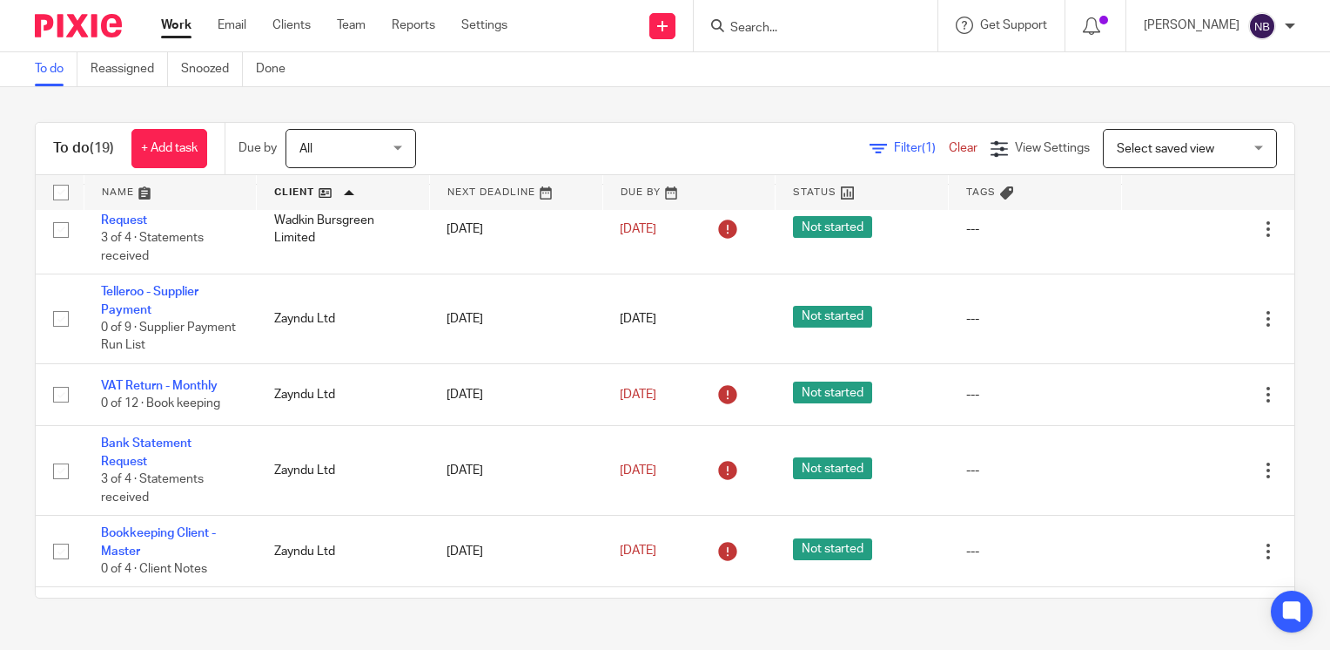
click at [93, 194] on link at bounding box center [170, 192] width 172 height 35
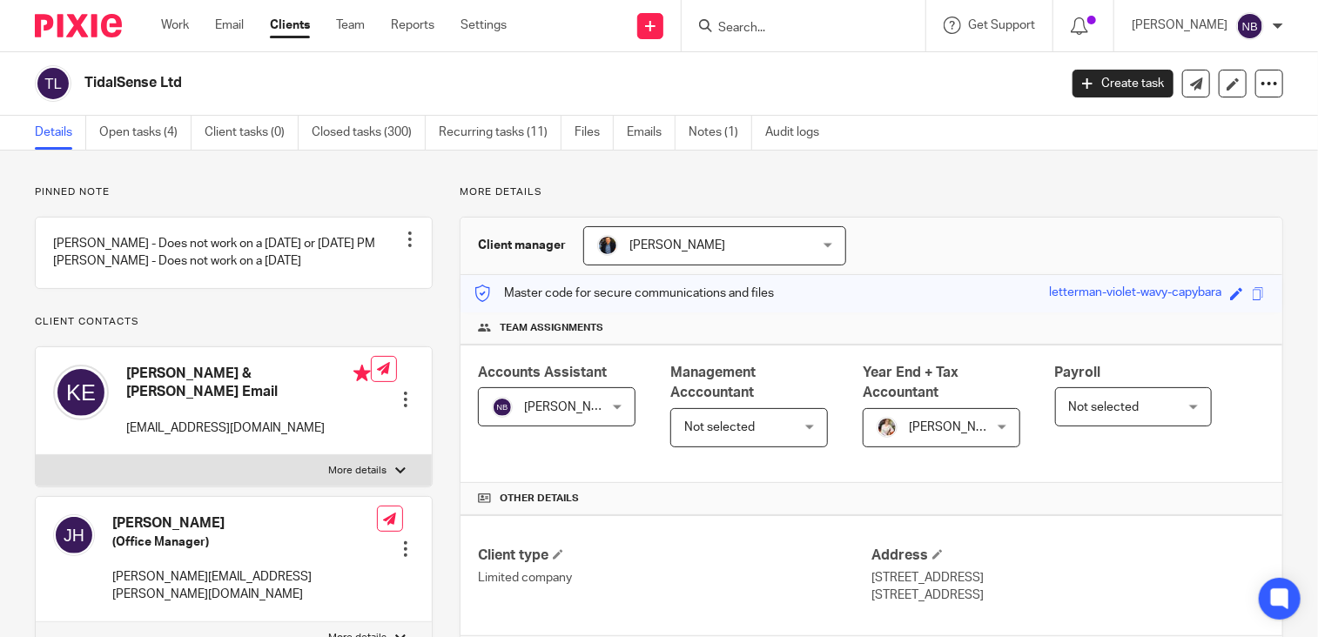
click at [753, 30] on div at bounding box center [800, 26] width 203 height 22
click at [794, 17] on form at bounding box center [809, 26] width 185 height 22
click at [795, 20] on form at bounding box center [809, 26] width 185 height 22
click at [787, 25] on input "Search" at bounding box center [795, 29] width 157 height 16
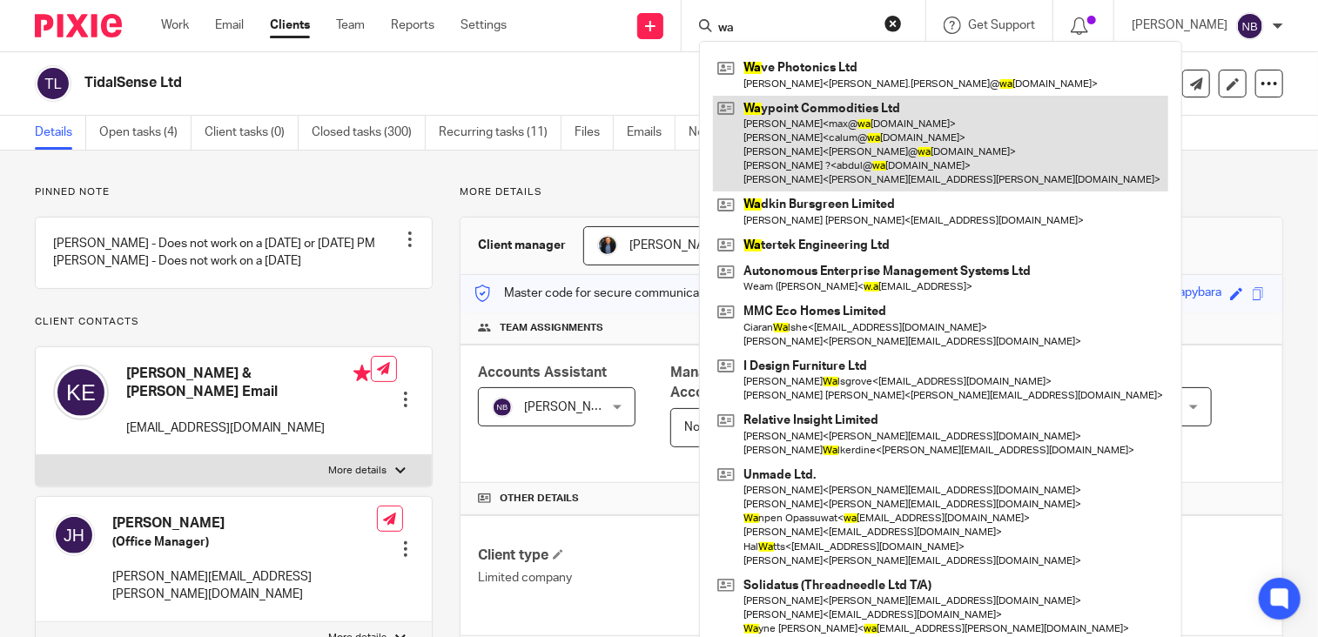
type input "wa"
click at [938, 150] on link at bounding box center [940, 144] width 455 height 97
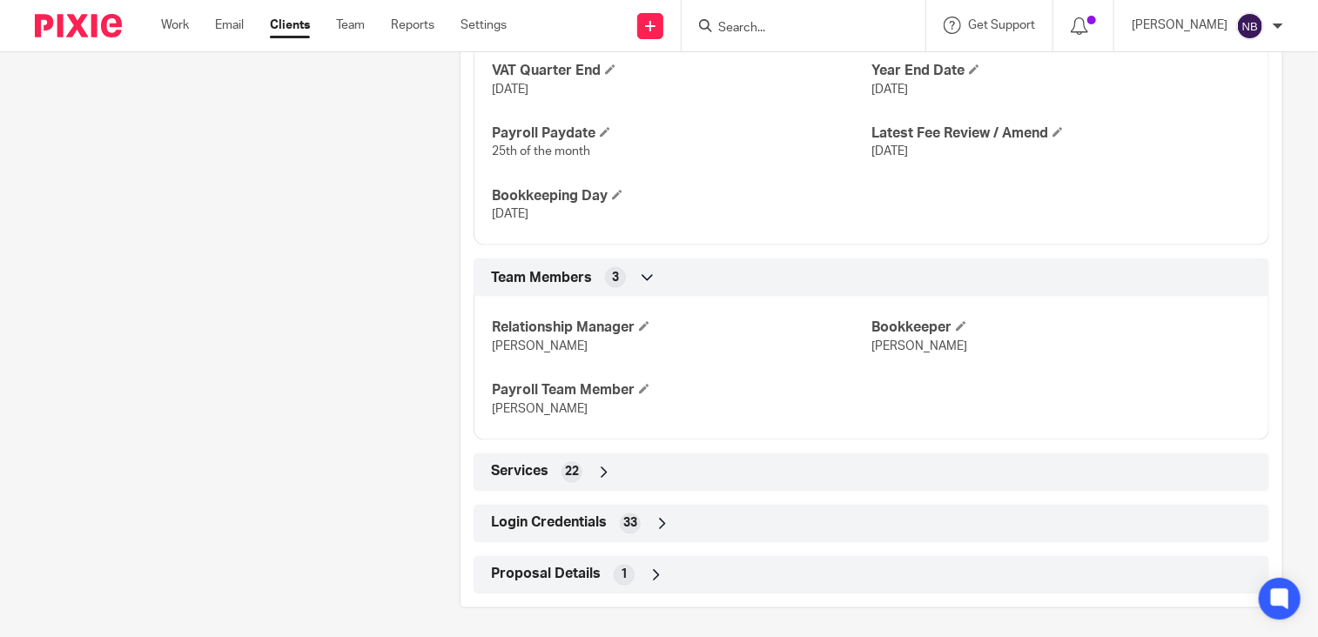
scroll to position [1256, 0]
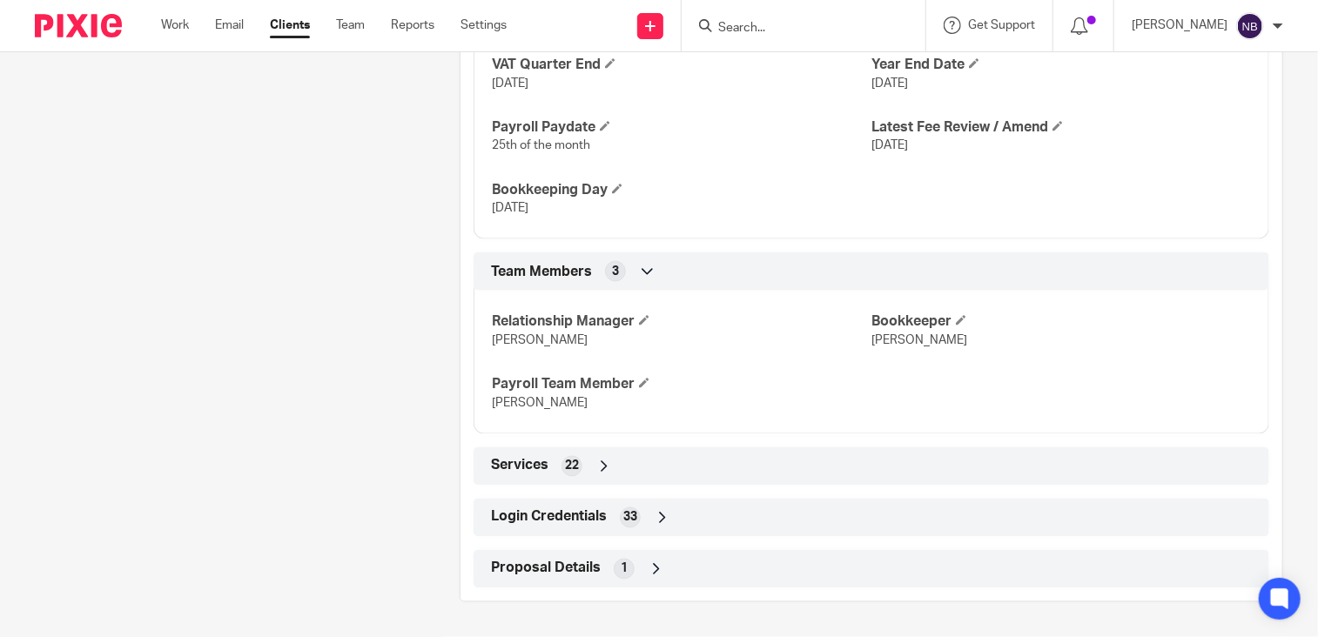
click at [656, 522] on icon at bounding box center [662, 517] width 17 height 17
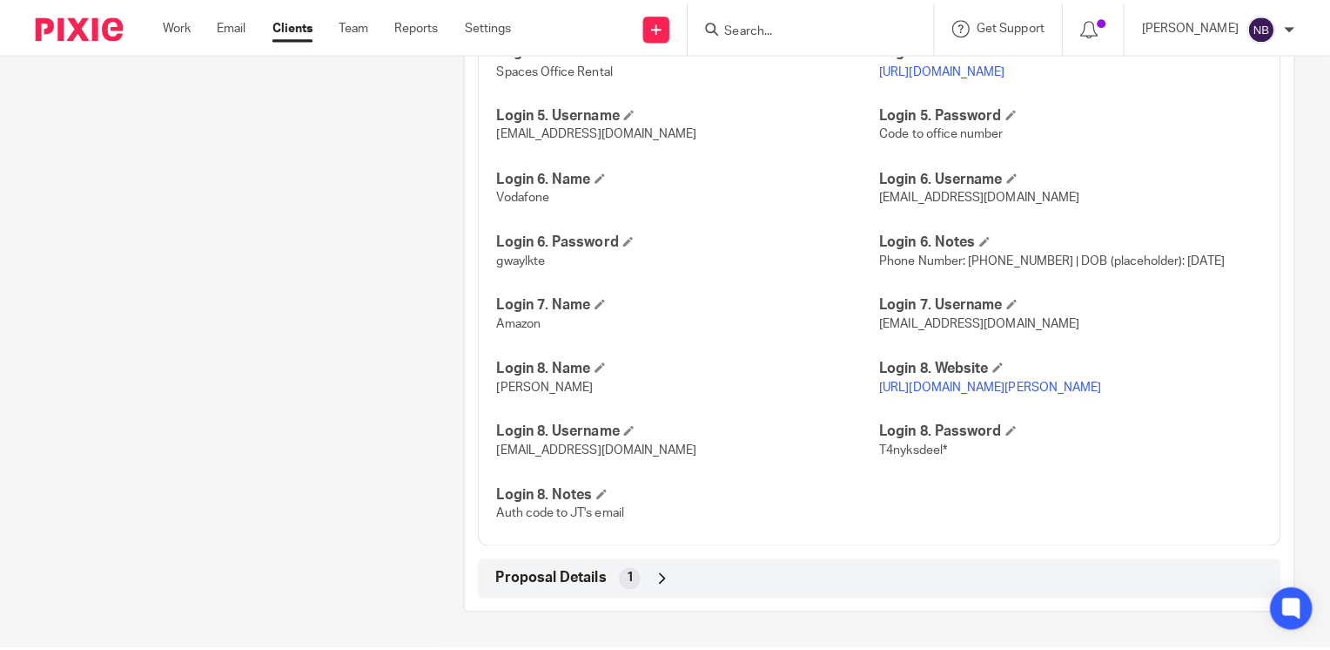
scroll to position [2325, 0]
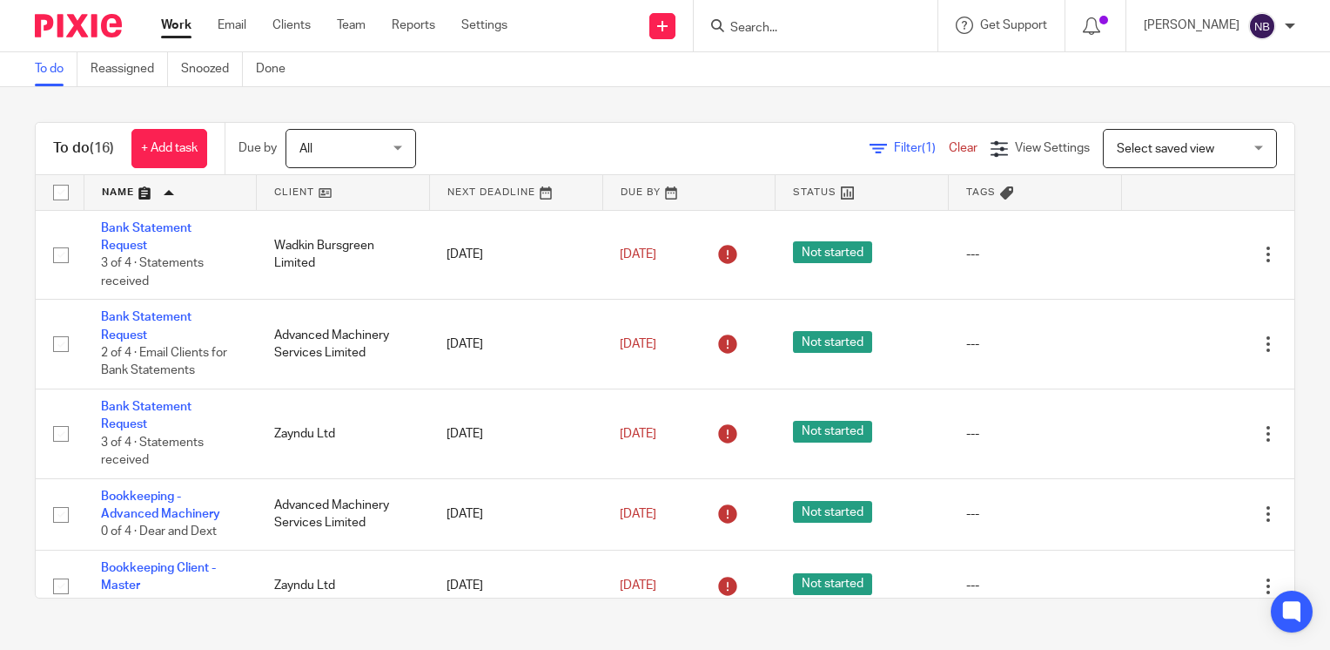
click at [127, 197] on link at bounding box center [170, 192] width 172 height 35
